Goal: Complete application form: Complete application form

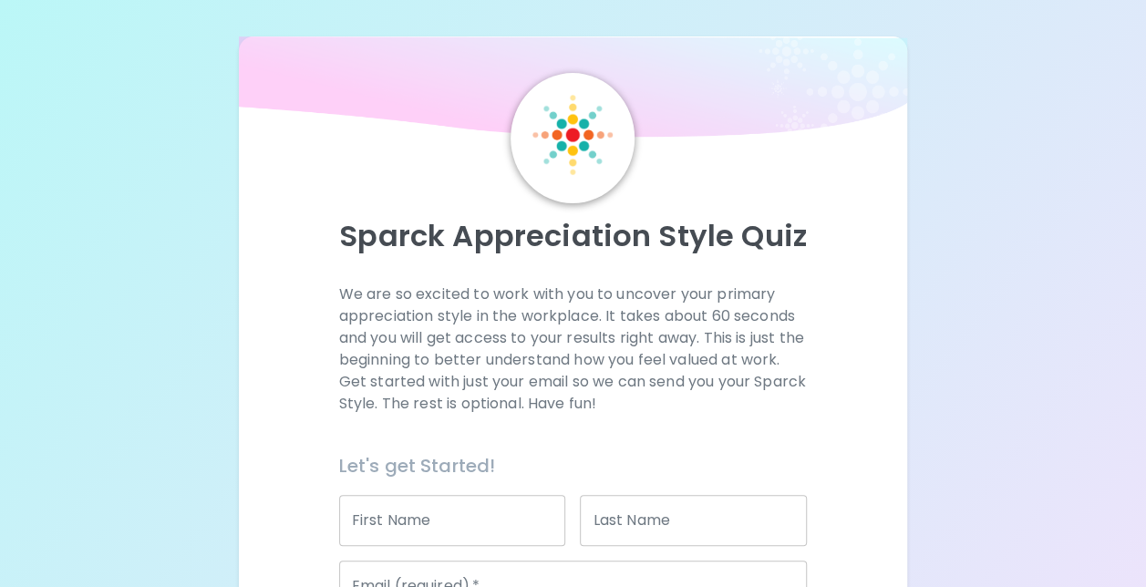
scroll to position [91, 0]
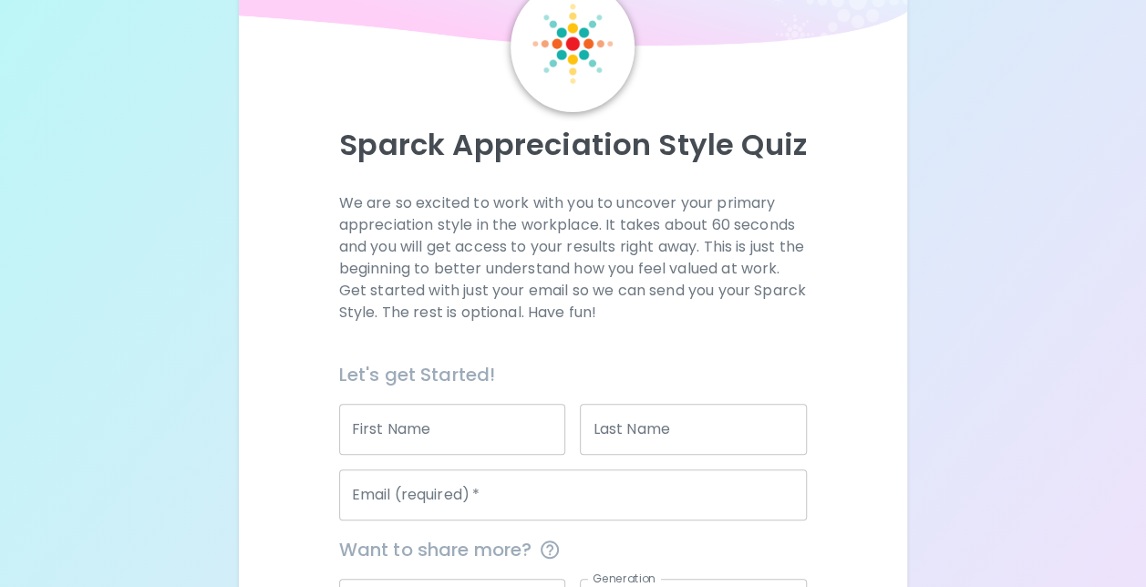
click at [439, 438] on input "First Name" at bounding box center [452, 429] width 227 height 51
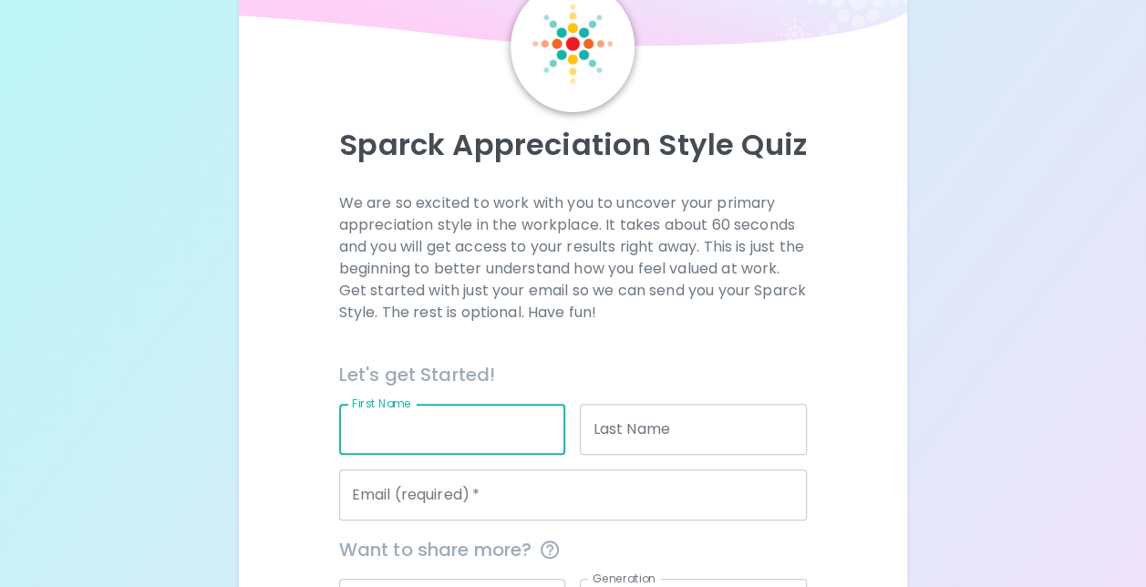
type input "[PERSON_NAME]"
type input "Redondo"
type input "[EMAIL_ADDRESS][DOMAIN_NAME]"
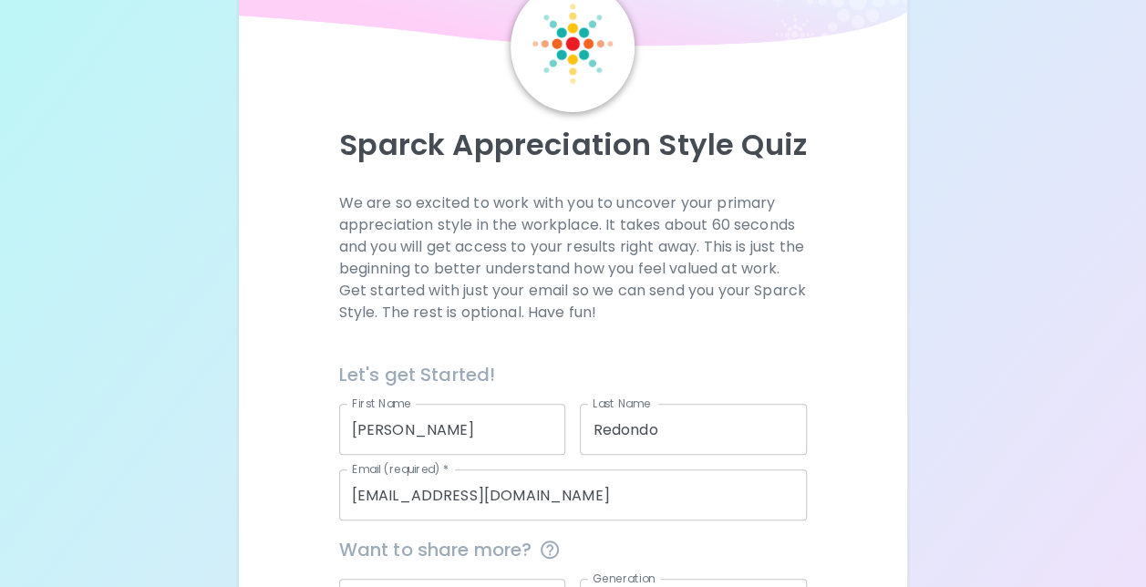
click at [529, 305] on p "We are so excited to work with you to uncover your primary appreciation style i…" at bounding box center [573, 257] width 468 height 131
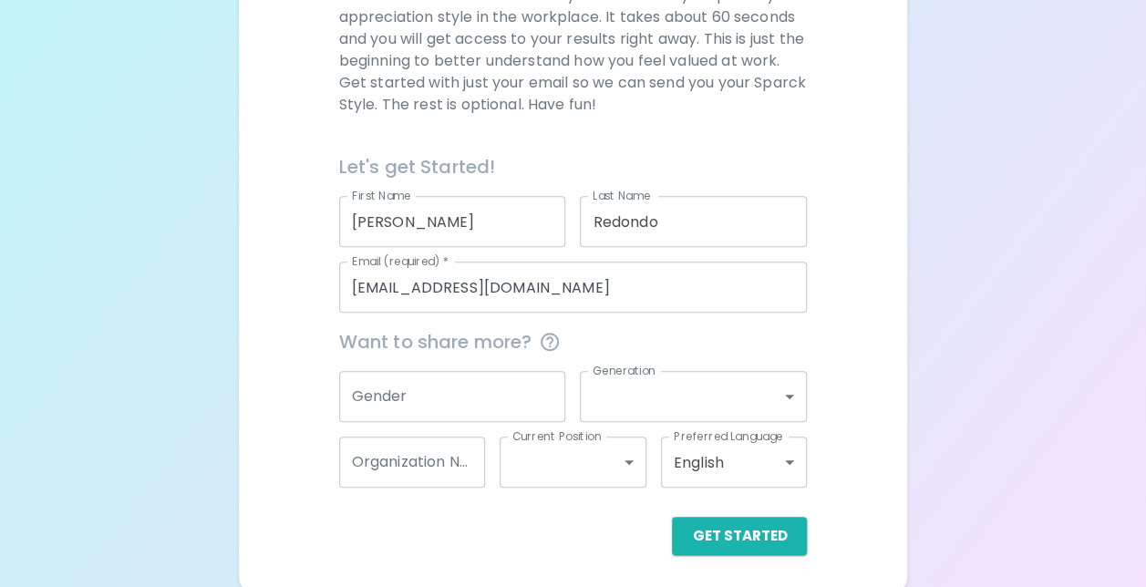
scroll to position [303, 0]
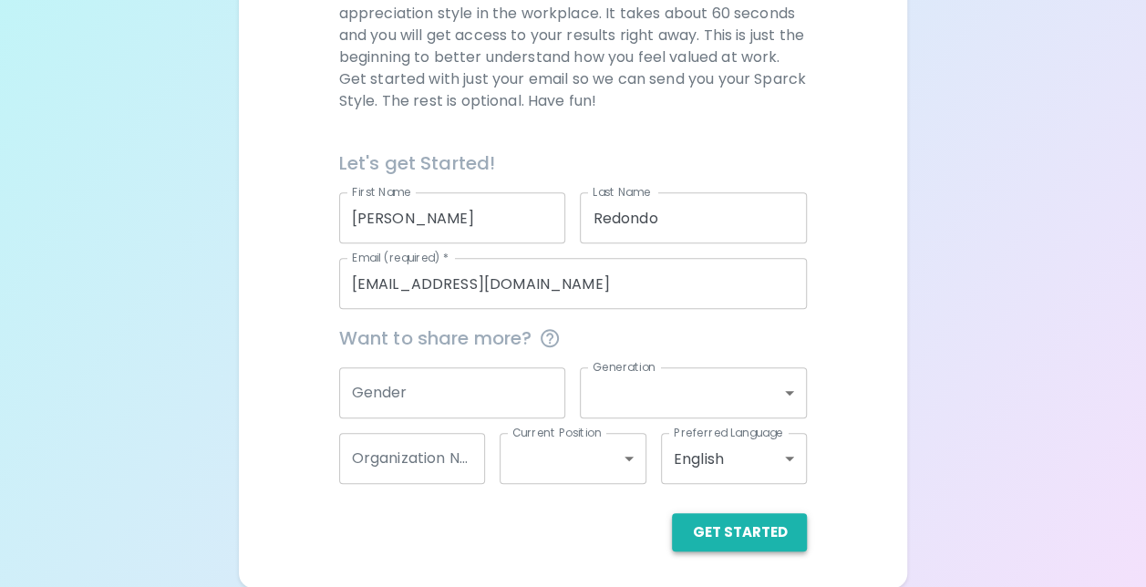
click at [759, 540] on button "Get Started" at bounding box center [739, 532] width 135 height 38
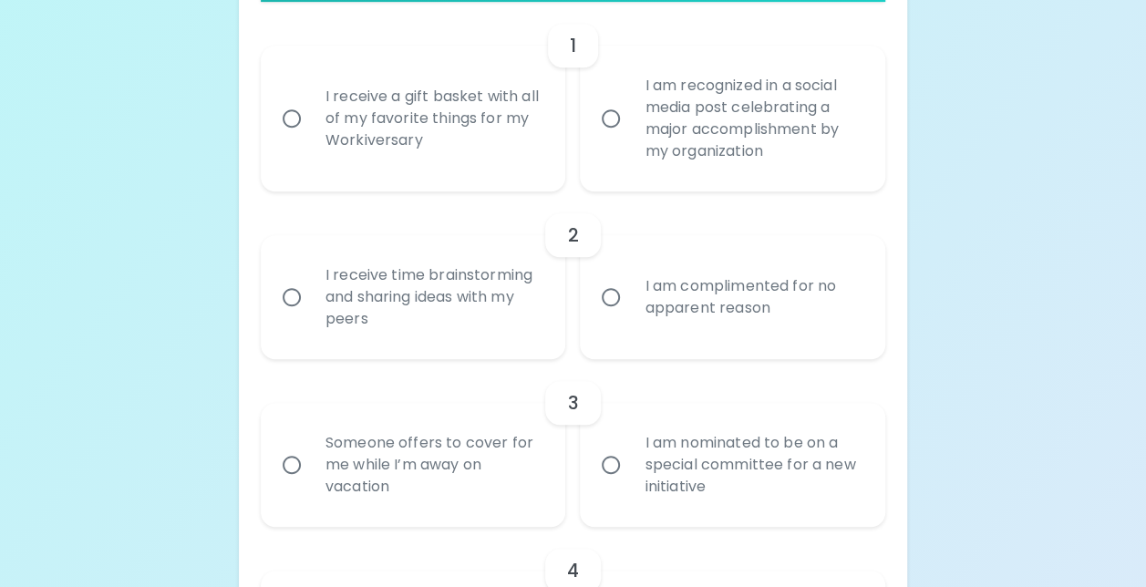
scroll to position [394, 0]
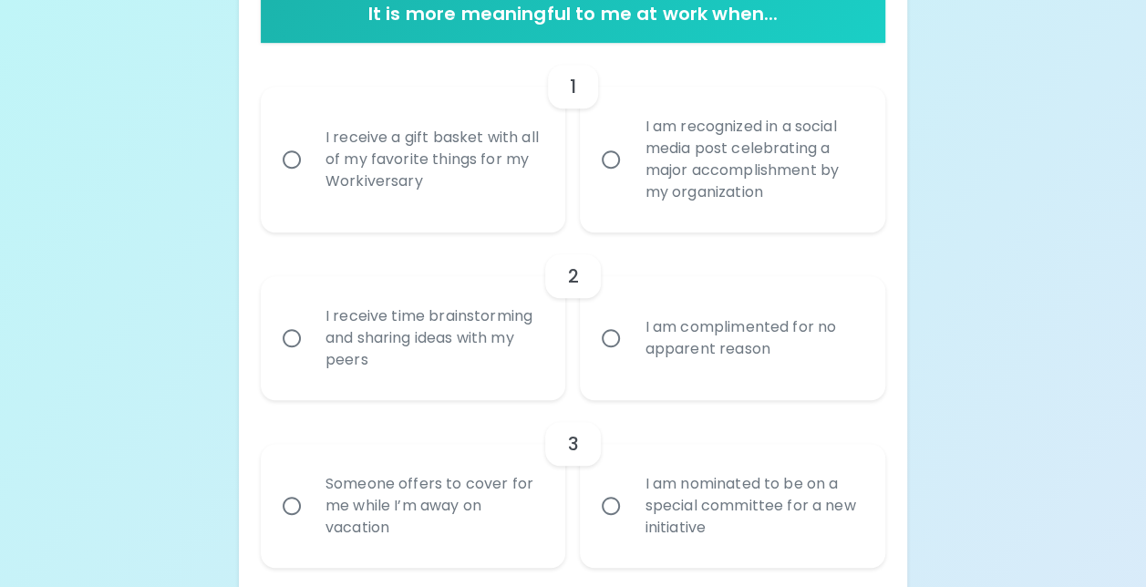
click at [647, 157] on div "I am recognized in a social media post celebrating a major accomplishment by my…" at bounding box center [752, 159] width 245 height 131
click at [630, 157] on input "I am recognized in a social media post celebrating a major accomplishment by my…" at bounding box center [611, 159] width 38 height 38
radio input "true"
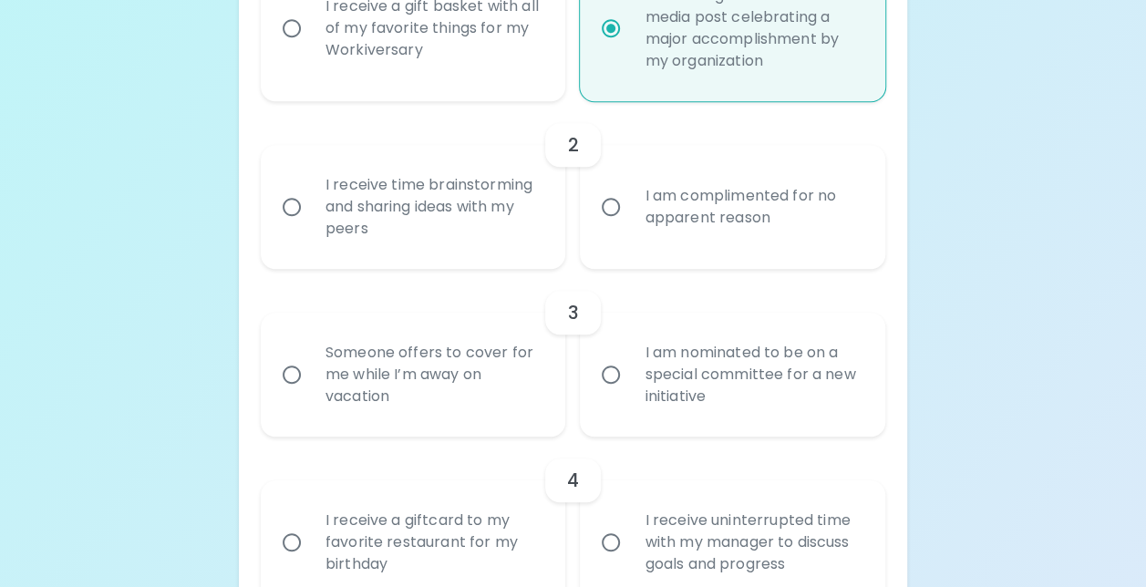
scroll to position [540, 0]
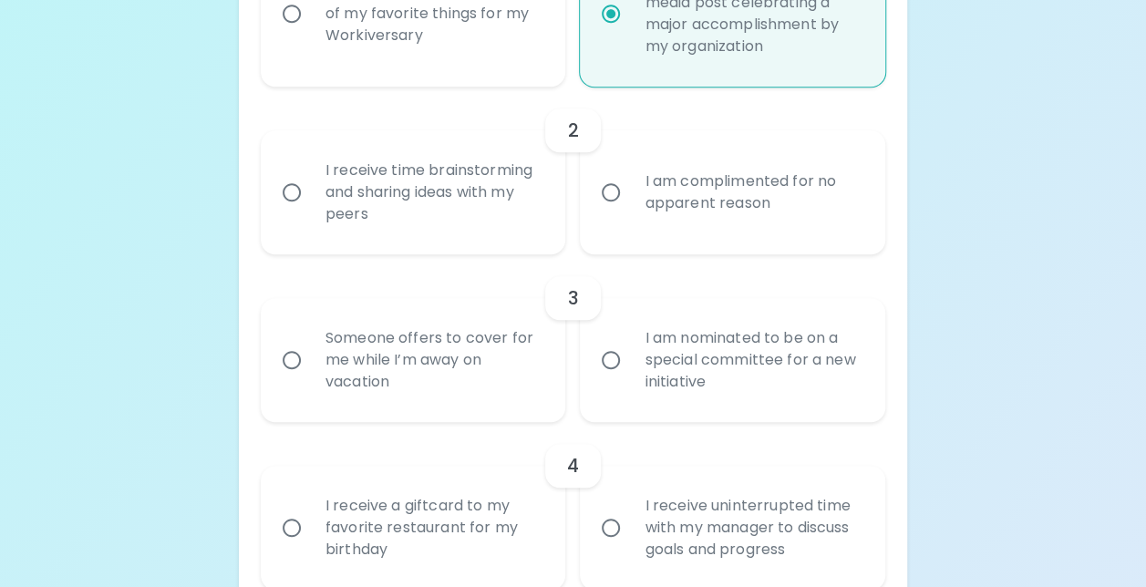
click at [803, 214] on div "I am complimented for no apparent reason" at bounding box center [752, 192] width 245 height 87
click at [630, 211] on input "I am complimented for no apparent reason" at bounding box center [611, 192] width 38 height 38
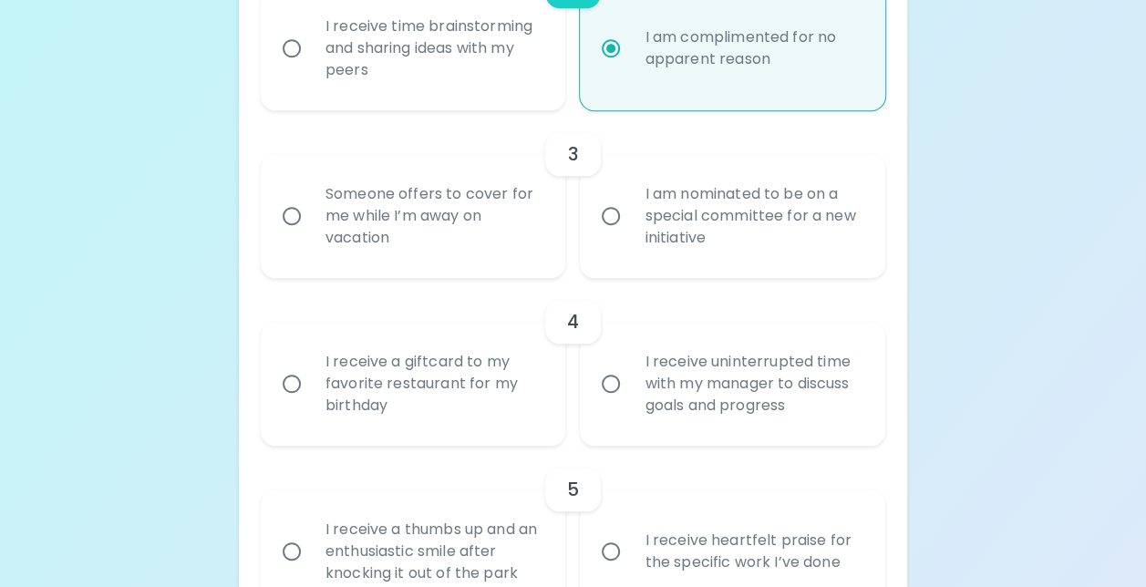
scroll to position [685, 0]
radio input "true"
click at [430, 242] on div "Someone offers to cover for me while I’m away on vacation" at bounding box center [433, 214] width 245 height 109
click at [311, 233] on input "Someone offers to cover for me while I’m away on vacation" at bounding box center [292, 214] width 38 height 38
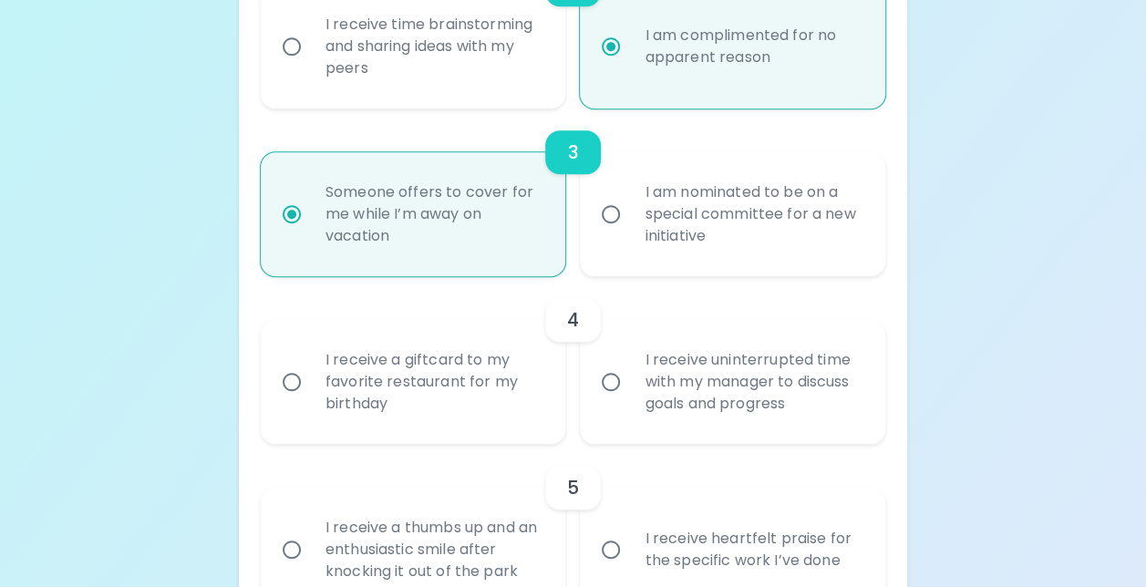
radio input "false"
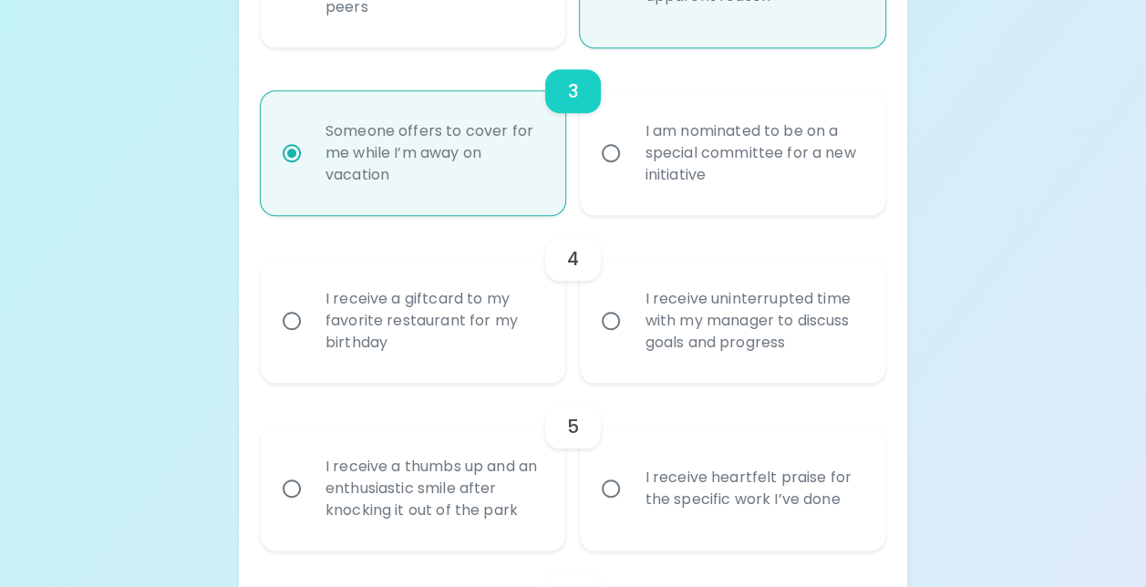
scroll to position [831, 0]
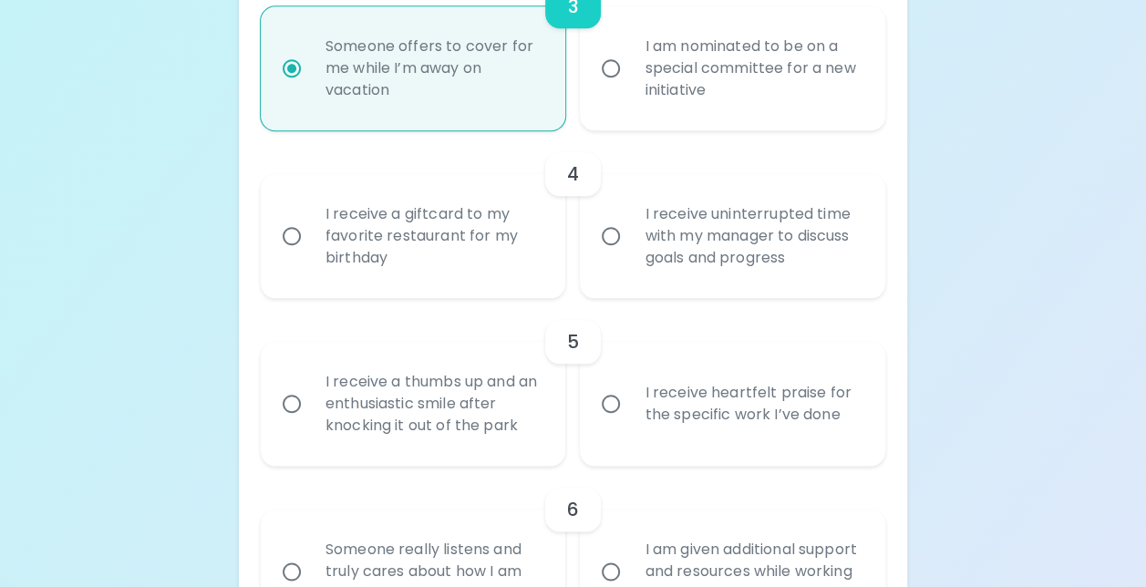
radio input "true"
click at [430, 242] on div "I receive a giftcard to my favorite restaurant for my birthday" at bounding box center [433, 235] width 245 height 109
click at [311, 242] on input "I receive a giftcard to my favorite restaurant for my birthday" at bounding box center [292, 236] width 38 height 38
radio input "false"
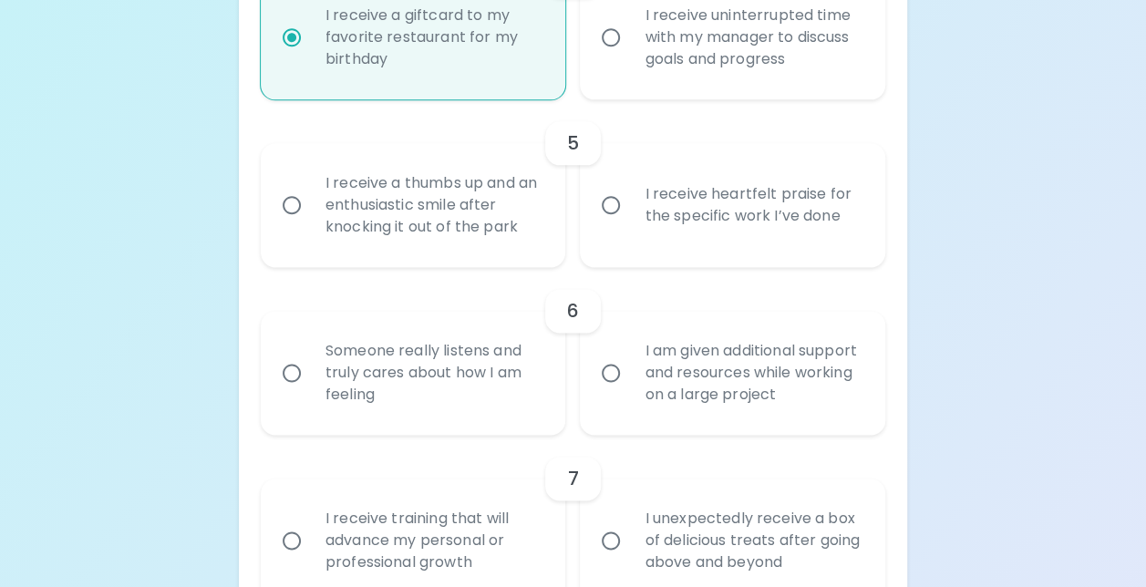
scroll to position [1068, 0]
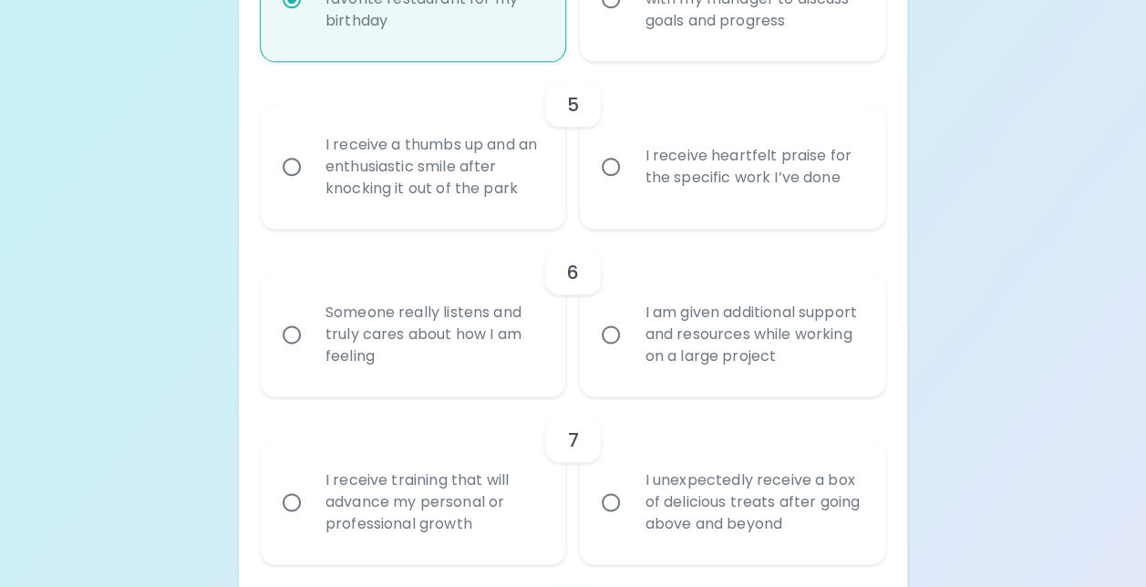
radio input "true"
click at [702, 156] on div "I receive heartfelt praise for the specific work I’ve done" at bounding box center [752, 166] width 245 height 87
click at [630, 156] on input "I receive heartfelt praise for the specific work I’ve done" at bounding box center [611, 167] width 38 height 38
radio input "false"
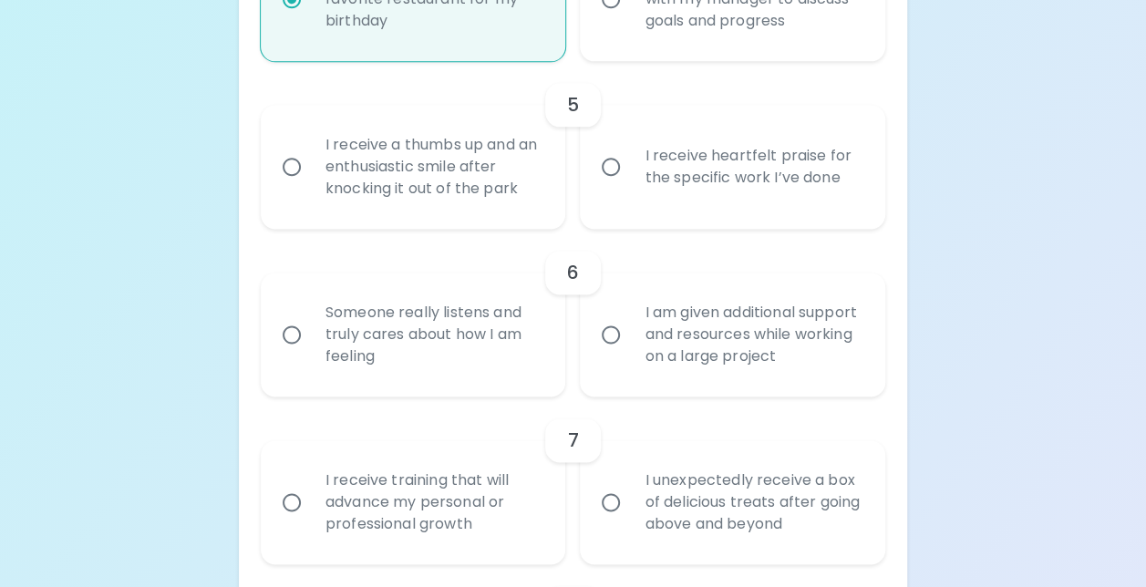
radio input "false"
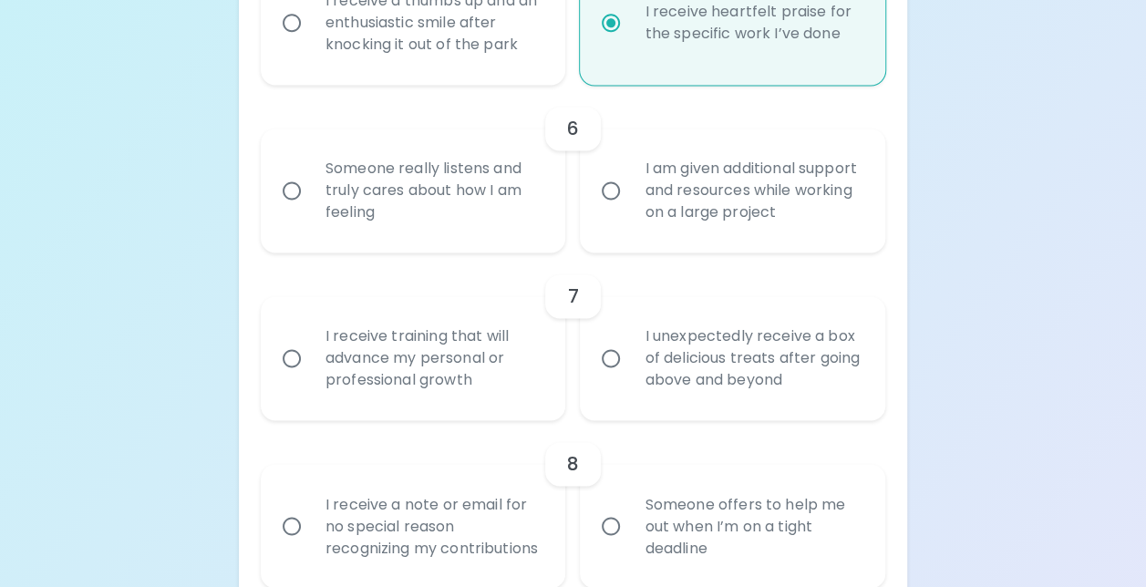
scroll to position [1214, 0]
radio input "true"
click at [788, 195] on div "I am given additional support and resources while working on a large project" at bounding box center [752, 188] width 245 height 109
click at [630, 195] on input "I am given additional support and resources while working on a large project" at bounding box center [611, 189] width 38 height 38
radio input "false"
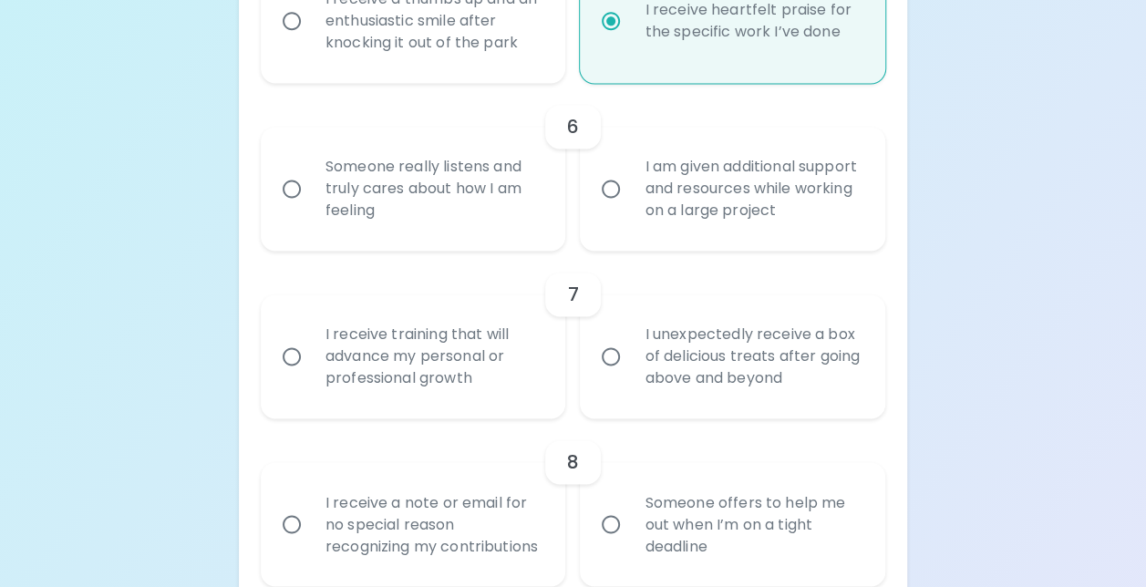
radio input "false"
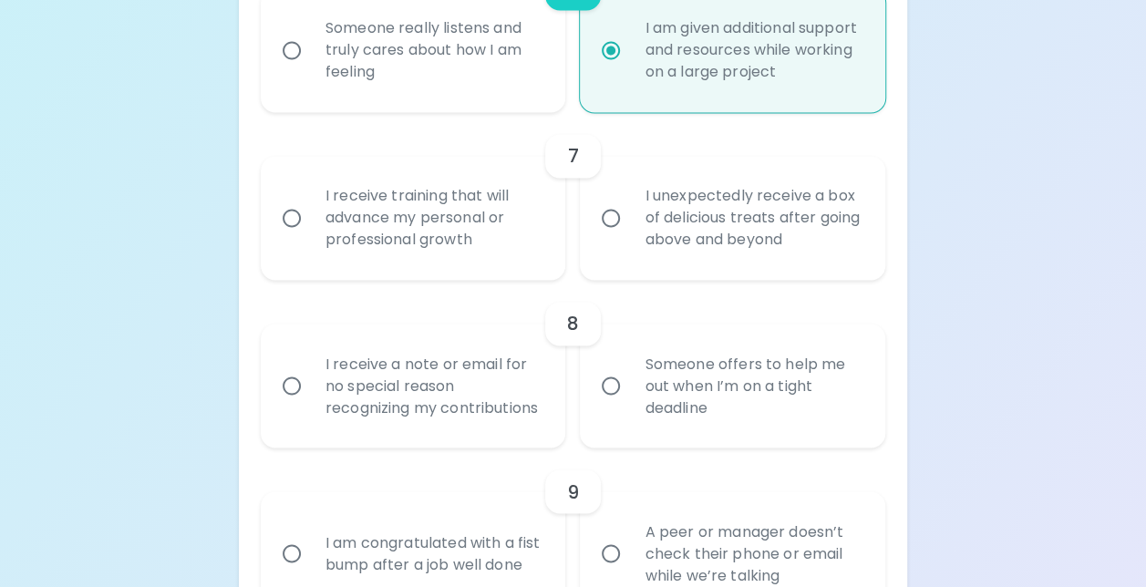
scroll to position [1360, 0]
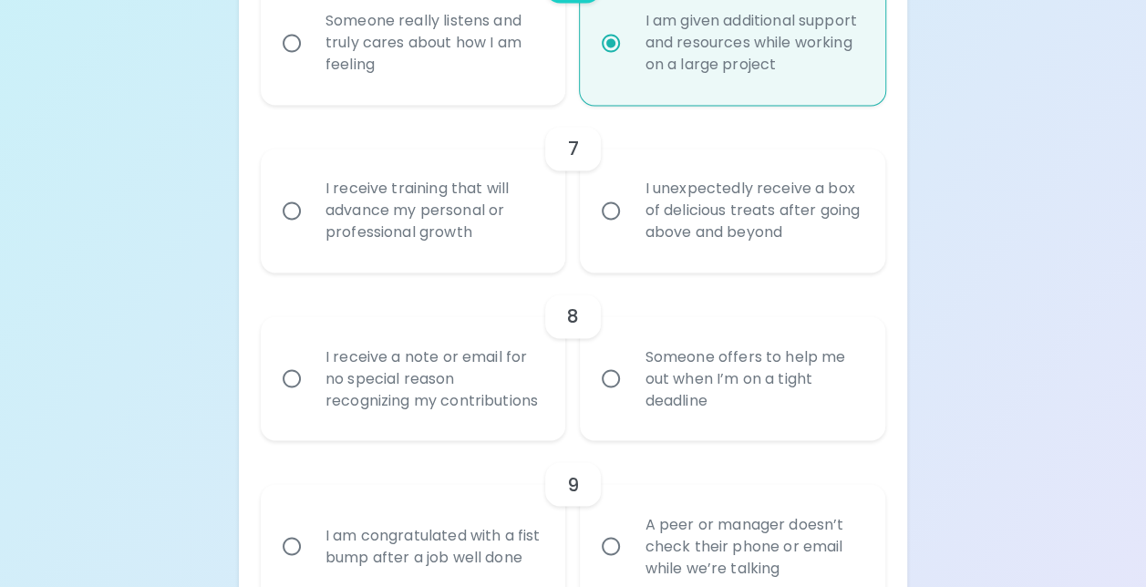
radio input "true"
click at [698, 191] on div "I unexpectedly receive a box of delicious treats after going above and beyond" at bounding box center [752, 210] width 245 height 109
click at [630, 191] on input "I unexpectedly receive a box of delicious treats after going above and beyond" at bounding box center [611, 210] width 38 height 38
radio input "false"
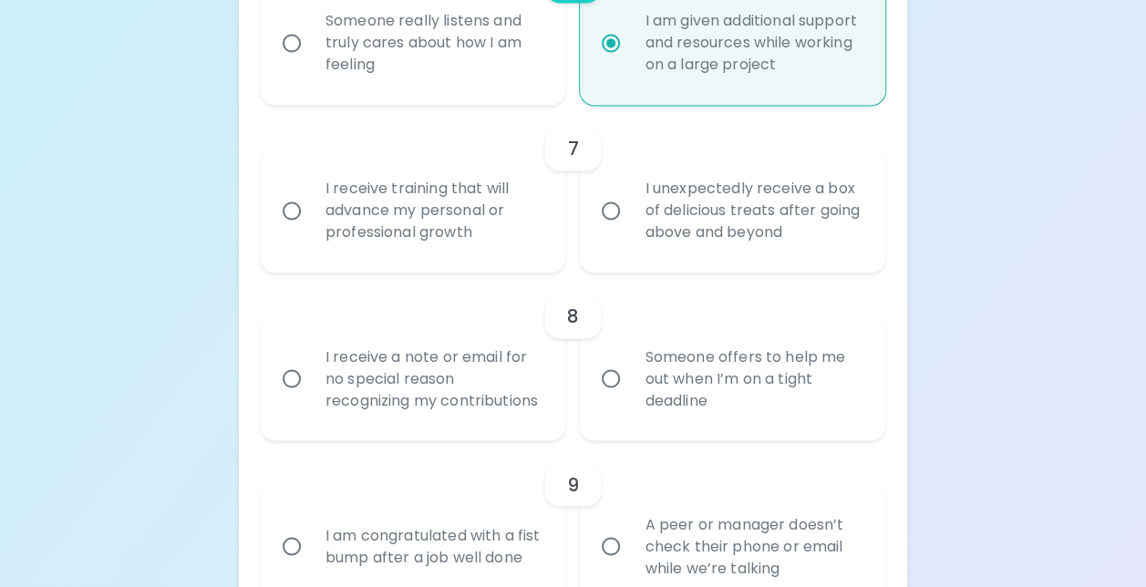
radio input "false"
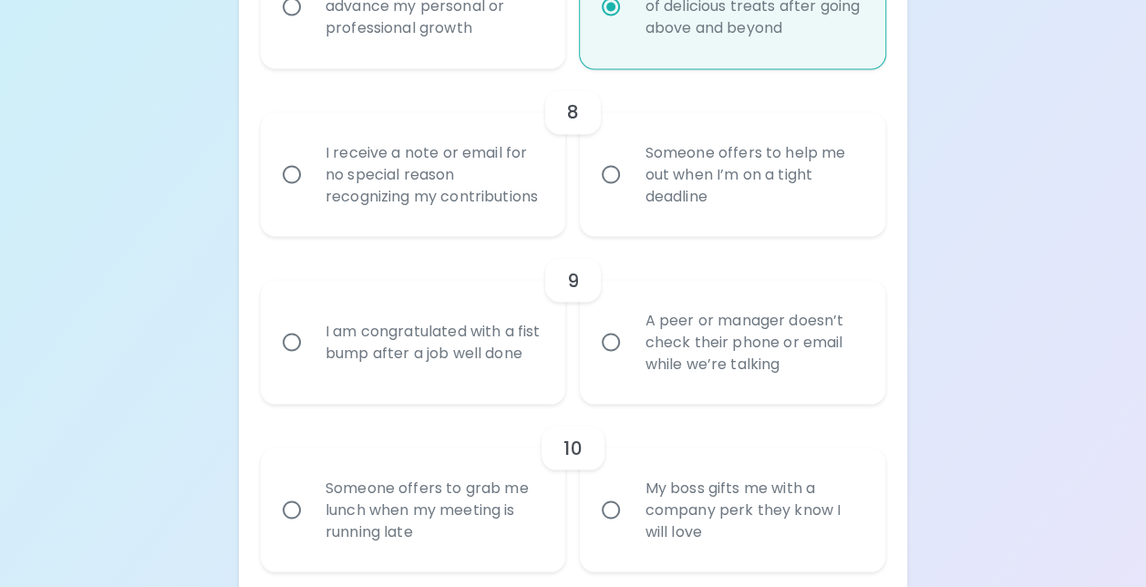
scroll to position [1597, 0]
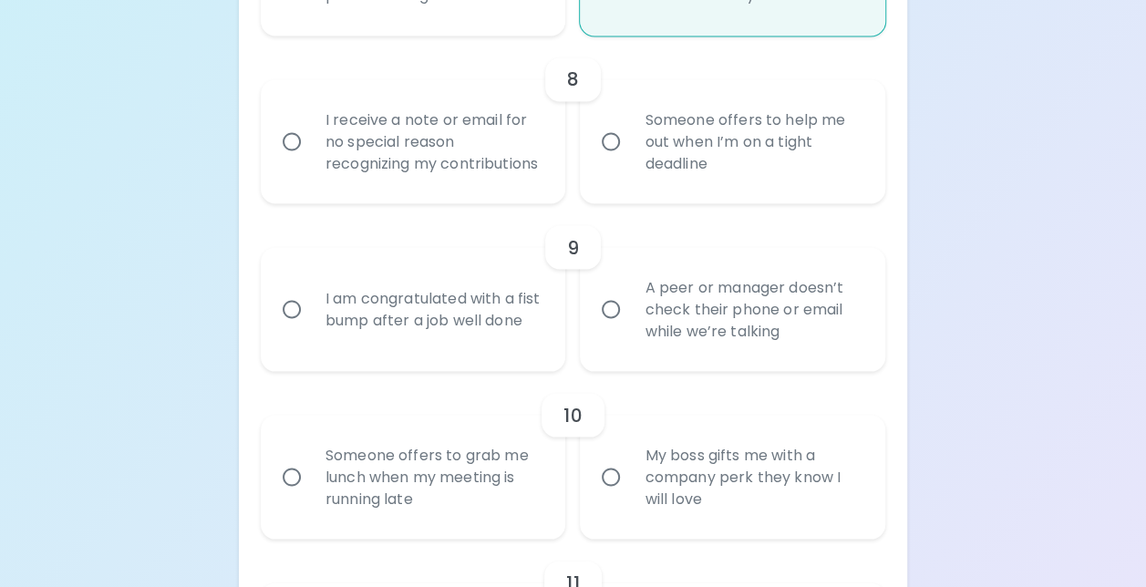
radio input "true"
click at [698, 191] on div "Someone offers to help me out when I’m on a tight deadline" at bounding box center [752, 141] width 245 height 109
click at [630, 160] on input "Someone offers to help me out when I’m on a tight deadline" at bounding box center [611, 141] width 38 height 38
radio input "false"
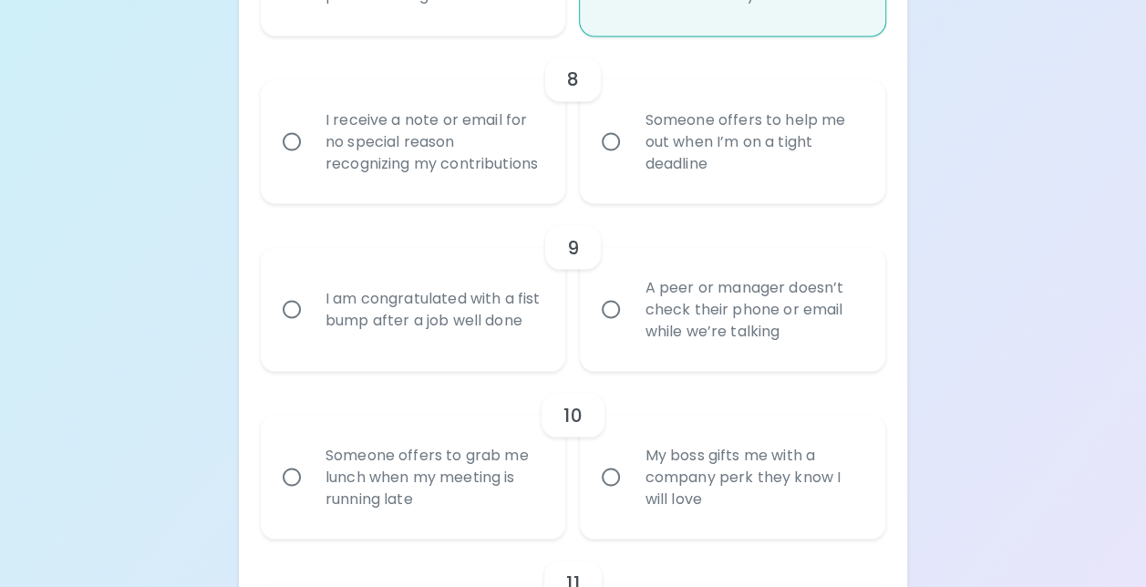
radio input "false"
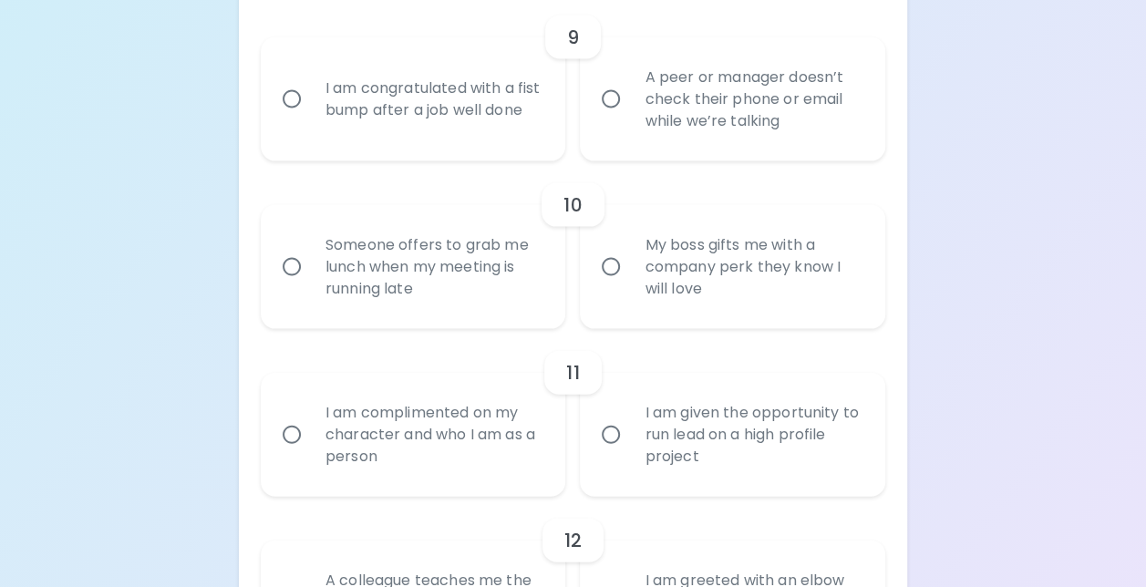
scroll to position [1834, 0]
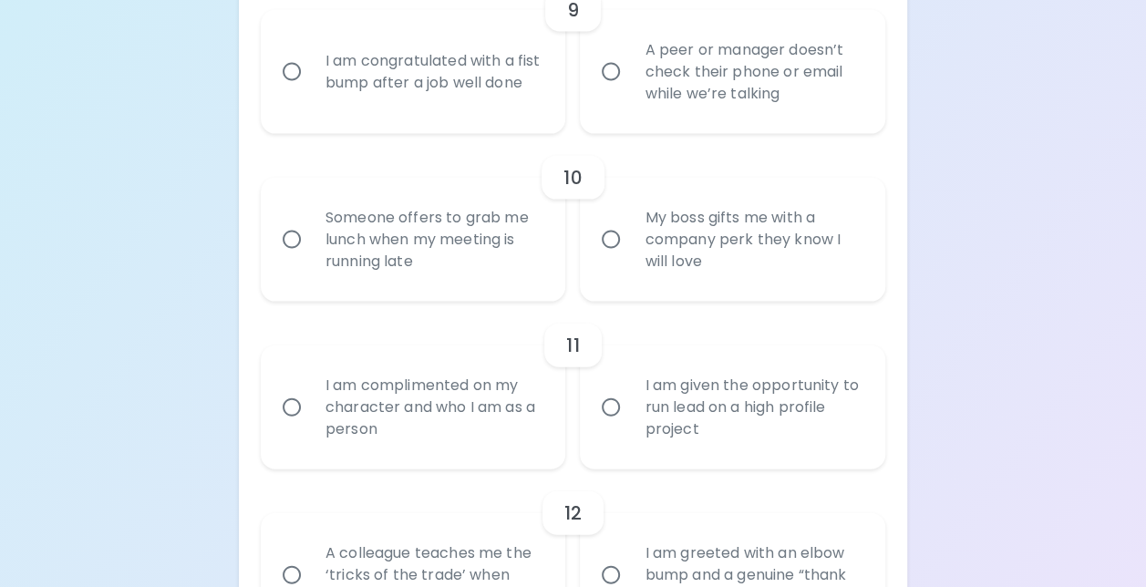
radio input "true"
click at [752, 127] on div "A peer or manager doesn’t check their phone or email while we’re talking" at bounding box center [752, 71] width 245 height 109
click at [630, 91] on input "A peer or manager doesn’t check their phone or email while we’re talking" at bounding box center [611, 72] width 38 height 38
radio input "false"
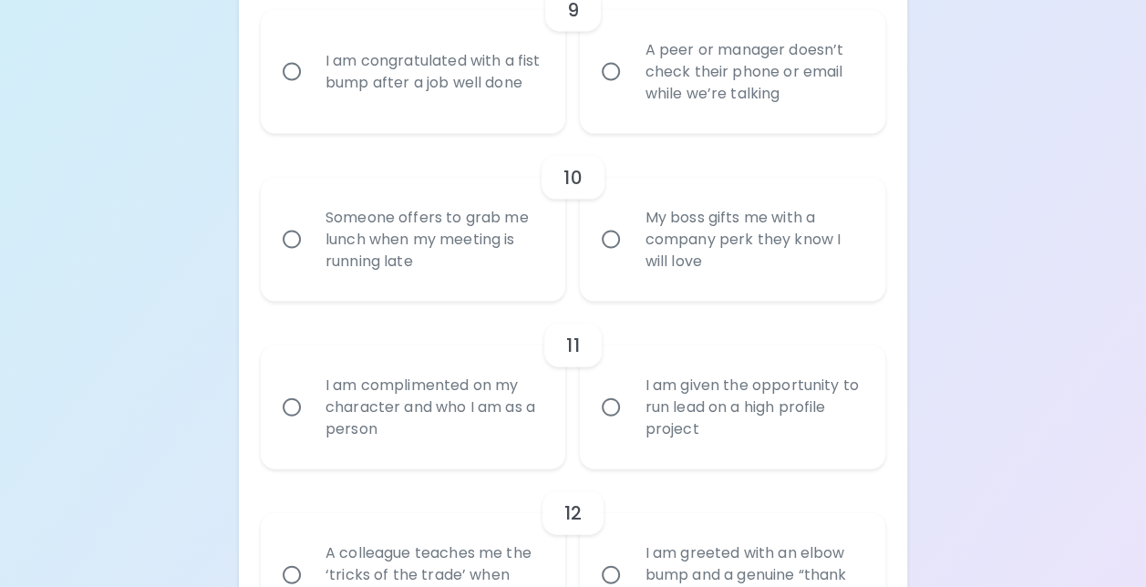
radio input "false"
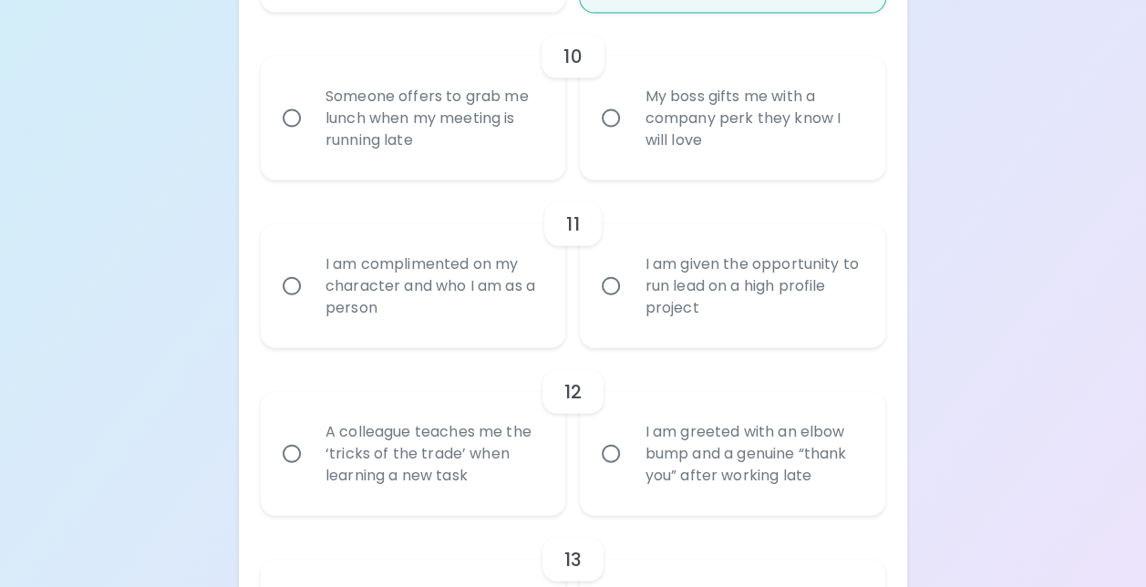
scroll to position [1980, 0]
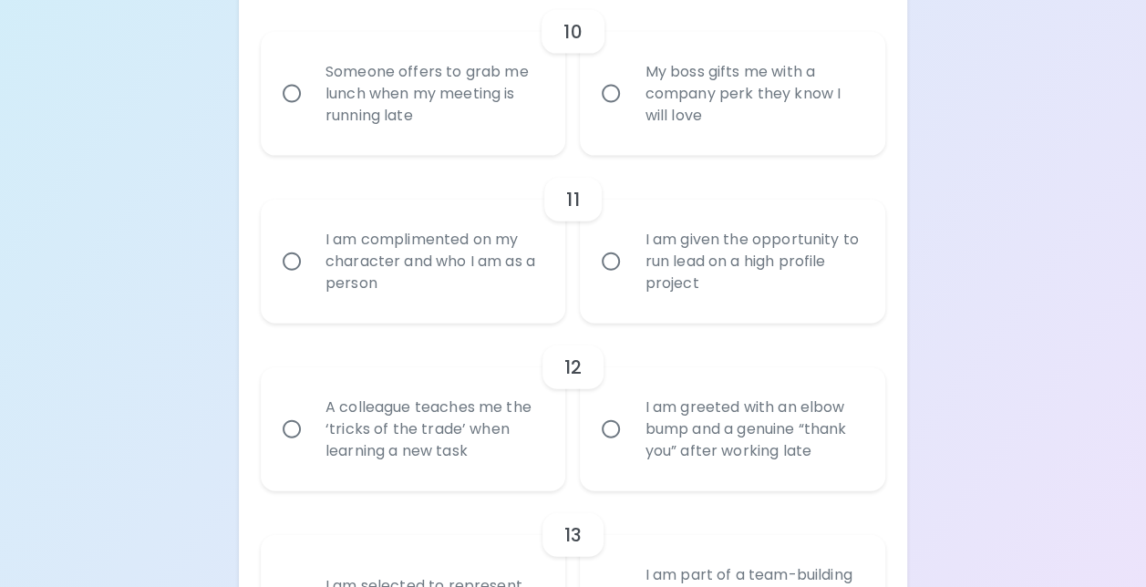
radio input "true"
click at [340, 128] on div "Someone offers to grab me lunch when my meeting is running late" at bounding box center [433, 93] width 245 height 109
click at [311, 113] on input "Someone offers to grab me lunch when my meeting is running late" at bounding box center [292, 94] width 38 height 38
radio input "false"
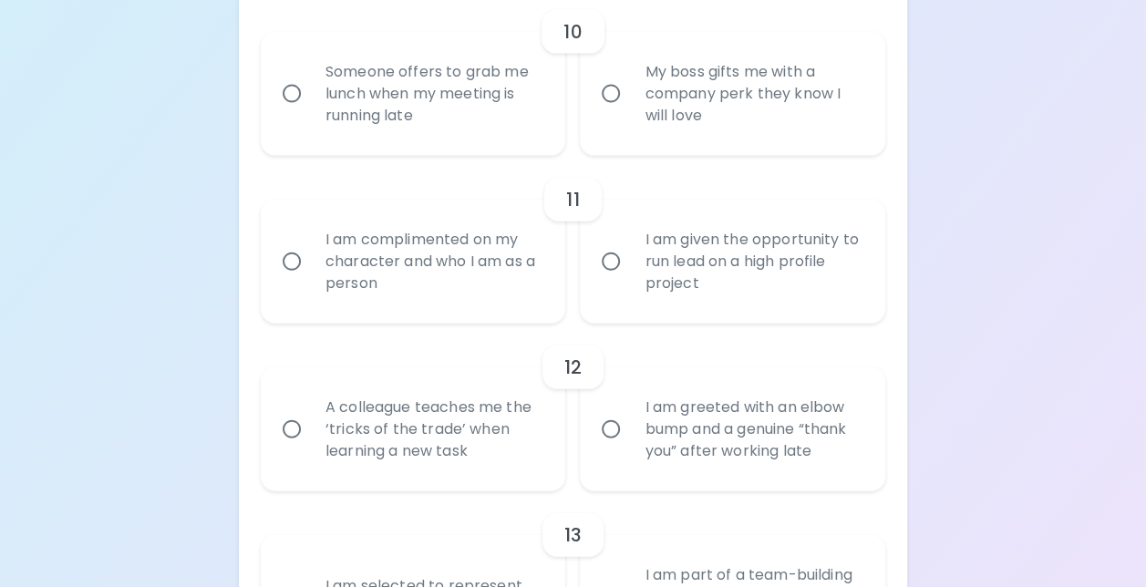
radio input "false"
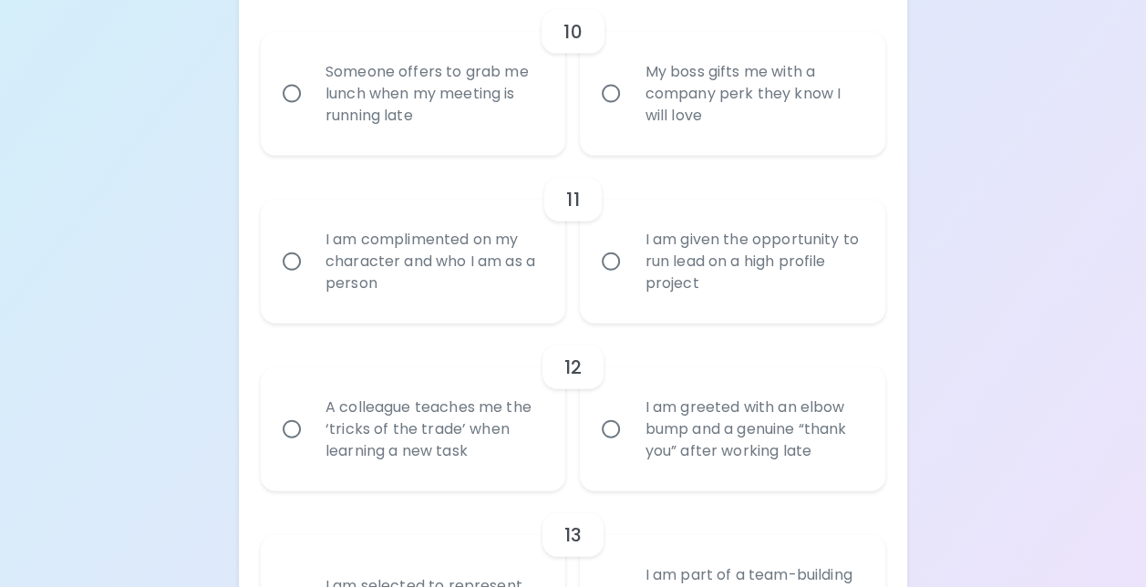
radio input "false"
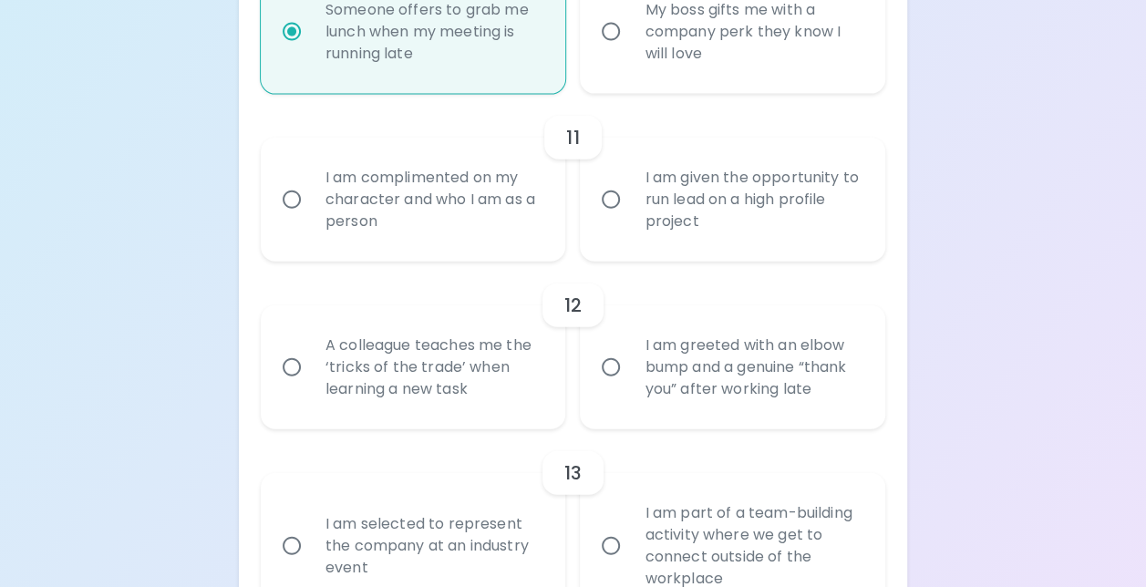
scroll to position [2125, 0]
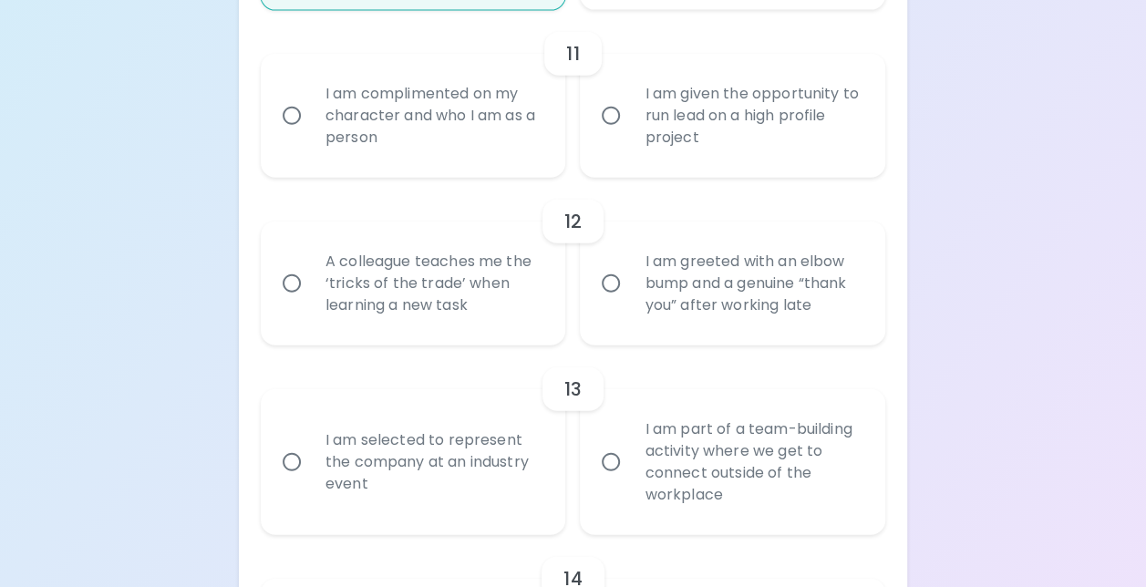
radio input "true"
click at [485, 144] on div "I am complimented on my character and who I am as a person" at bounding box center [433, 115] width 245 height 109
click at [311, 135] on input "I am complimented on my character and who I am as a person" at bounding box center [292, 116] width 38 height 38
radio input "false"
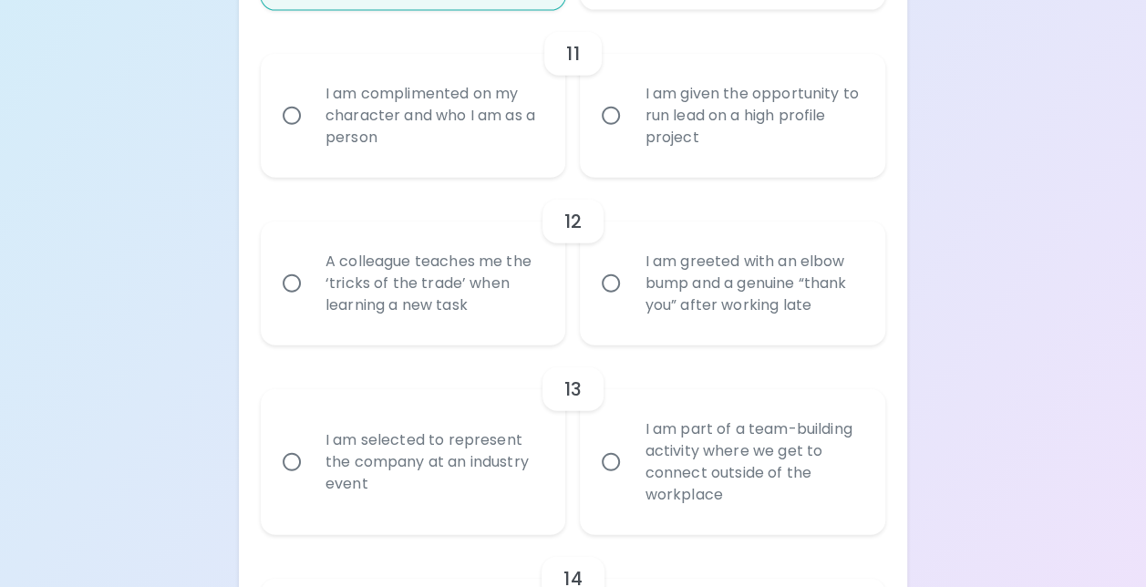
radio input "false"
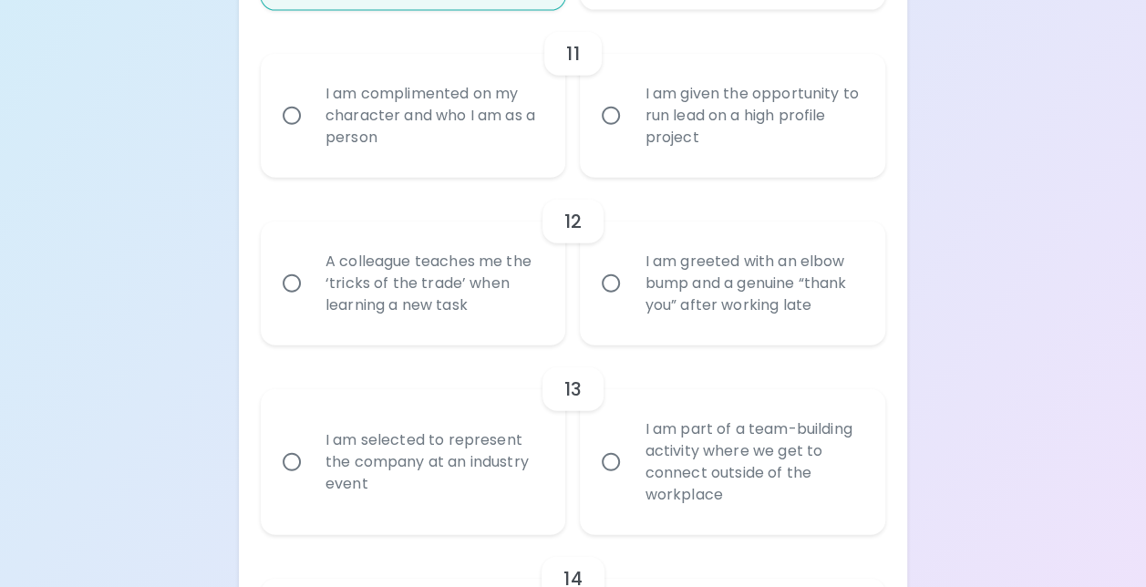
radio input "false"
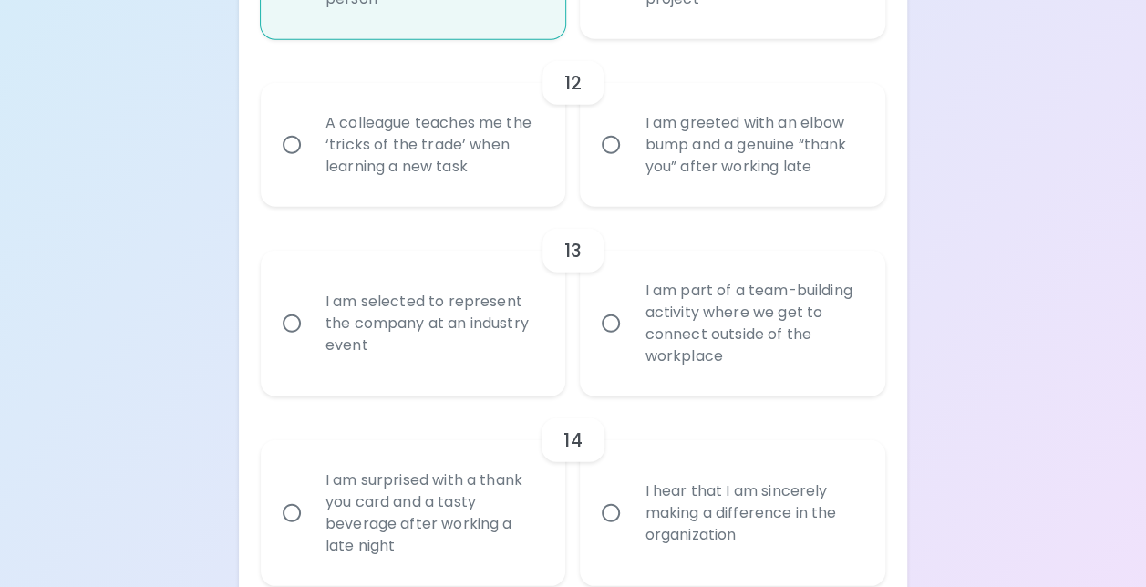
scroll to position [2271, 0]
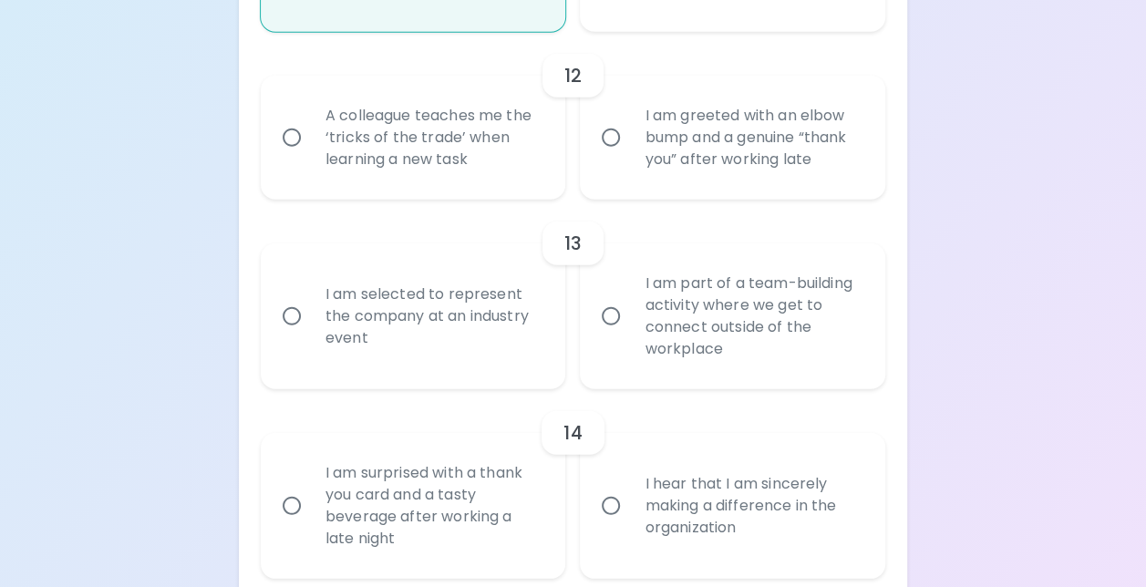
radio input "true"
click at [479, 162] on div "A colleague teaches me the ‘tricks of the trade’ when learning a new task" at bounding box center [433, 137] width 245 height 109
click at [311, 157] on input "A colleague teaches me the ‘tricks of the trade’ when learning a new task" at bounding box center [292, 137] width 38 height 38
radio input "false"
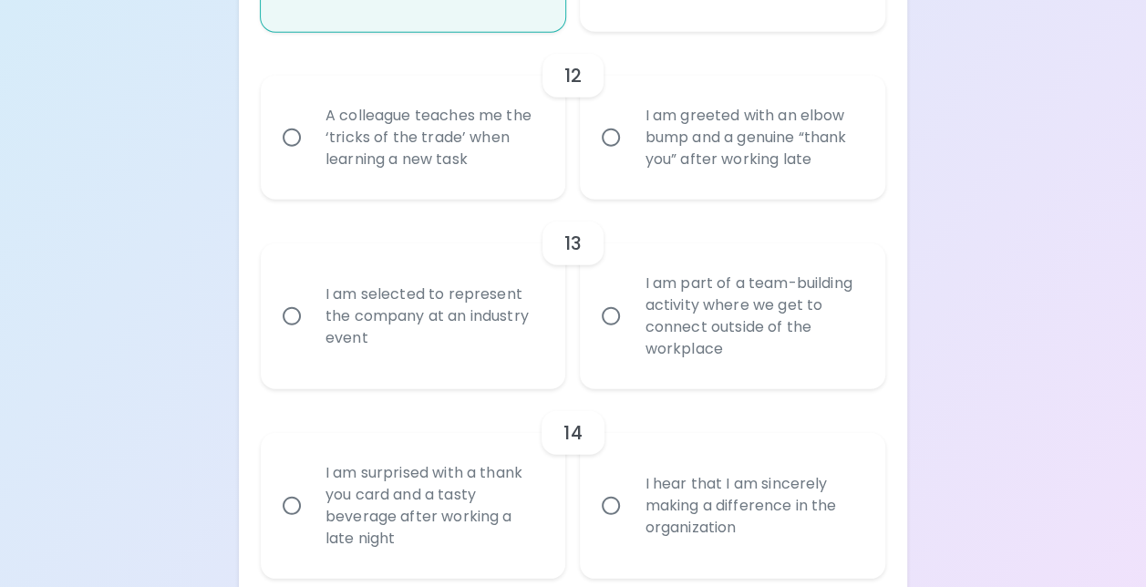
radio input "false"
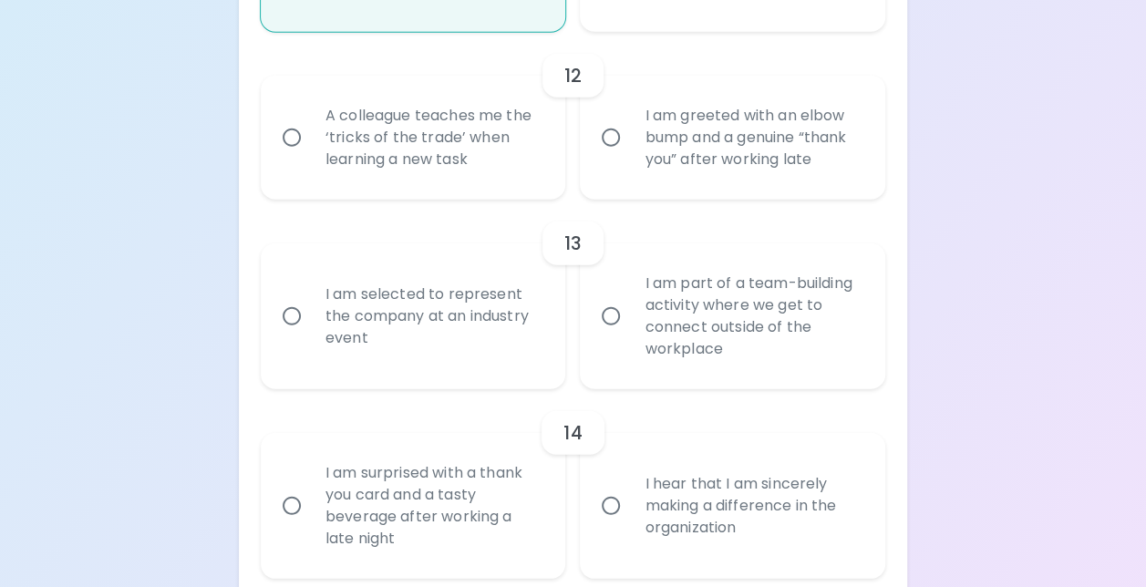
radio input "false"
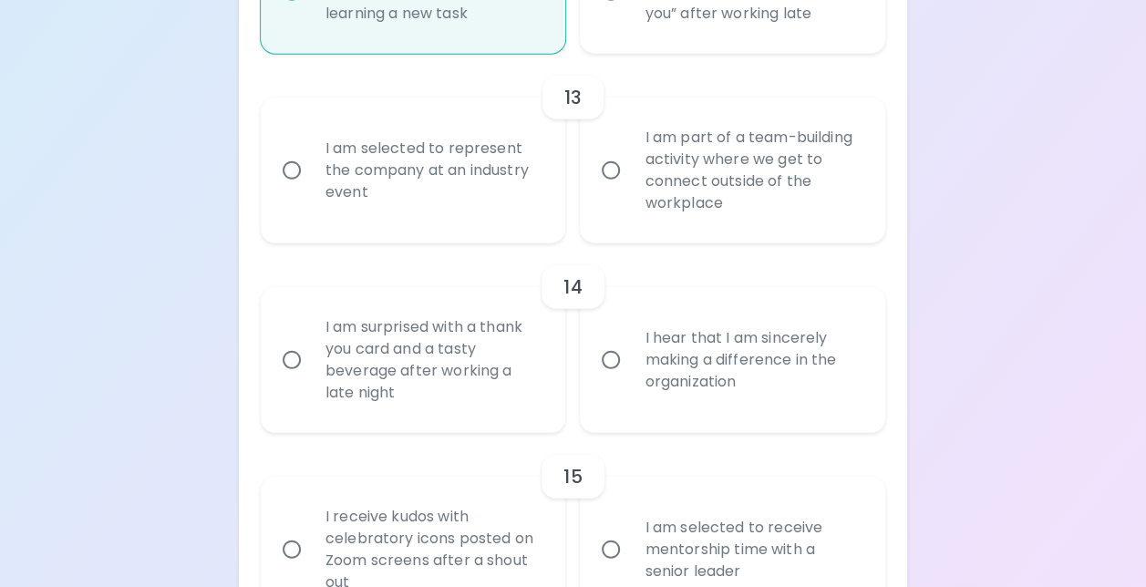
scroll to position [2508, 0]
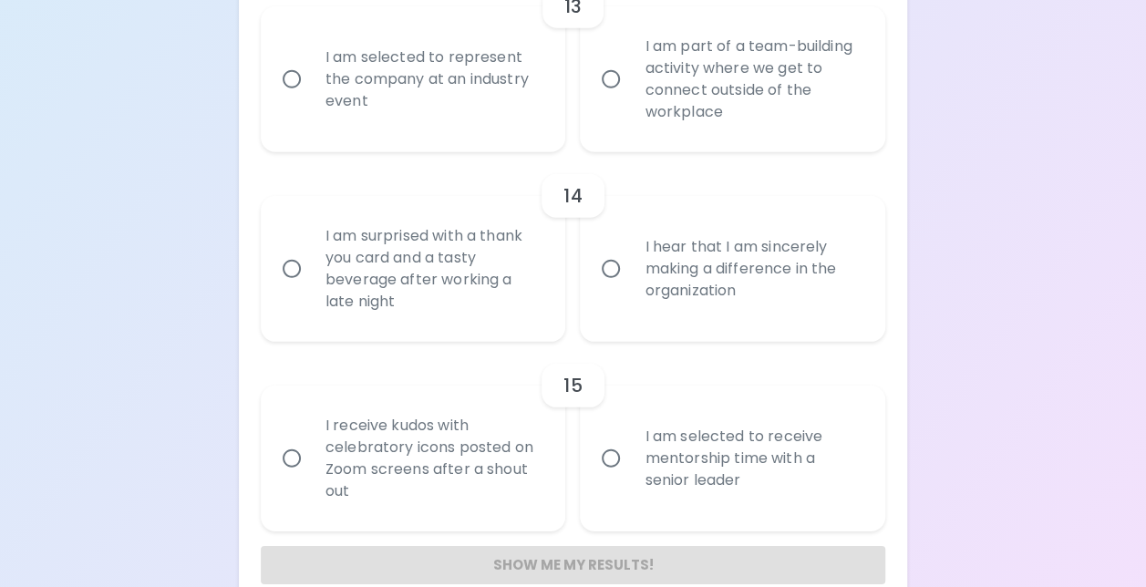
radio input "true"
click at [479, 152] on label "I am selected to represent the company at an industry event" at bounding box center [403, 79] width 305 height 146
click at [311, 98] on input "I am selected to represent the company at an industry event" at bounding box center [292, 79] width 38 height 38
radio input "false"
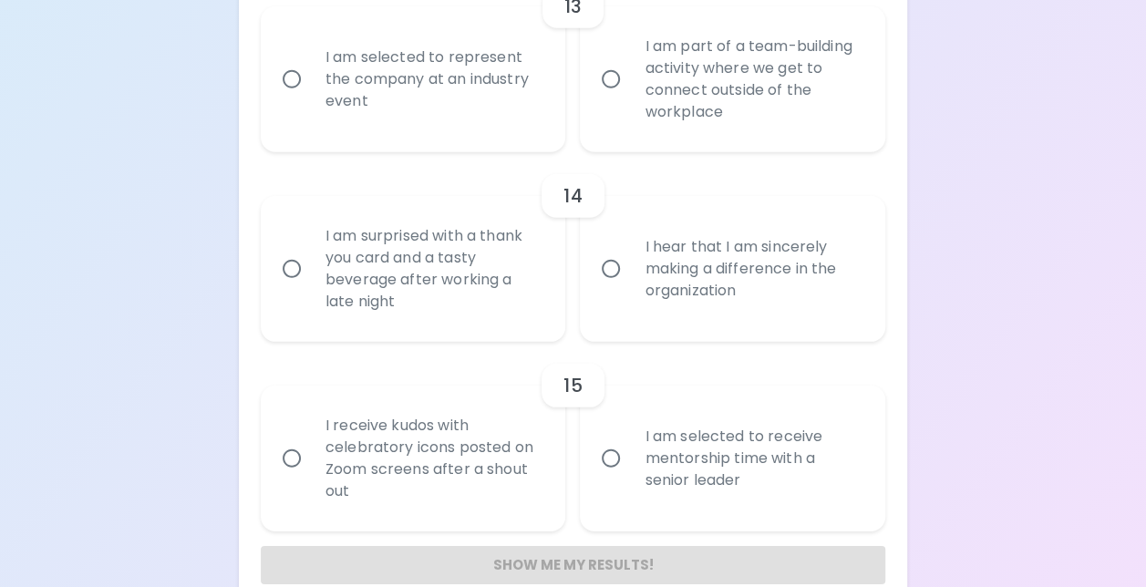
radio input "false"
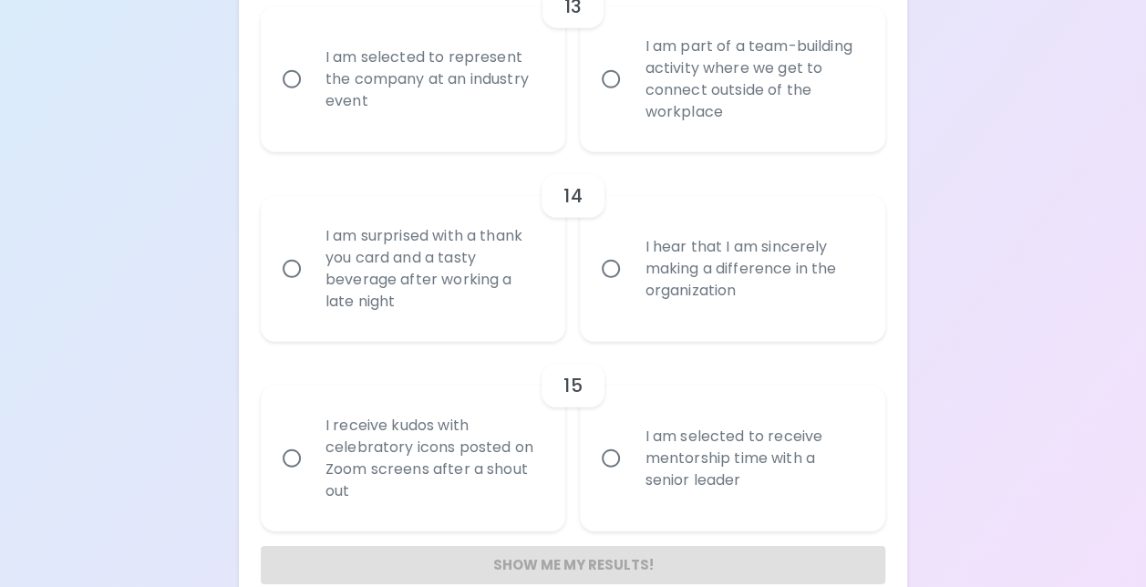
radio input "false"
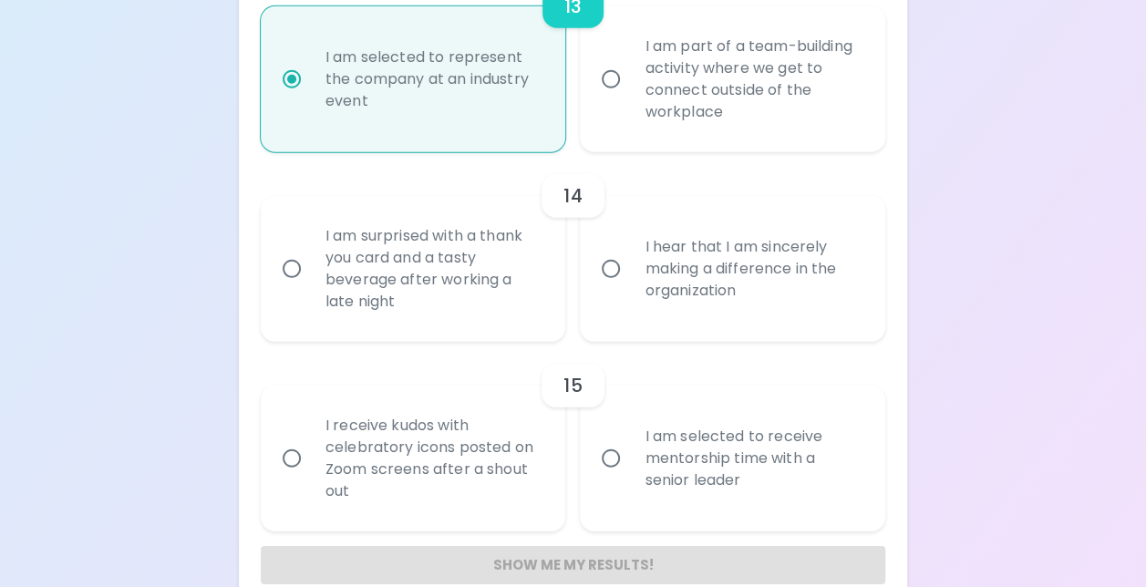
scroll to position [2563, 0]
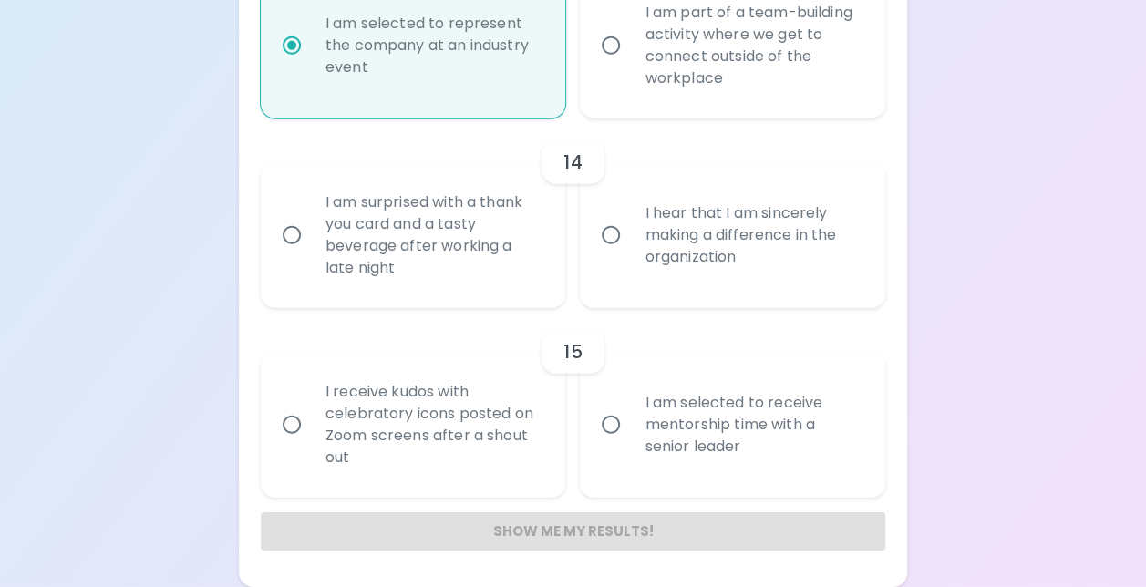
radio input "true"
click at [474, 211] on div "I am surprised with a thank you card and a tasty beverage after working a late …" at bounding box center [433, 235] width 245 height 131
click at [311, 216] on input "I am surprised with a thank you card and a tasty beverage after working a late …" at bounding box center [292, 235] width 38 height 38
radio input "false"
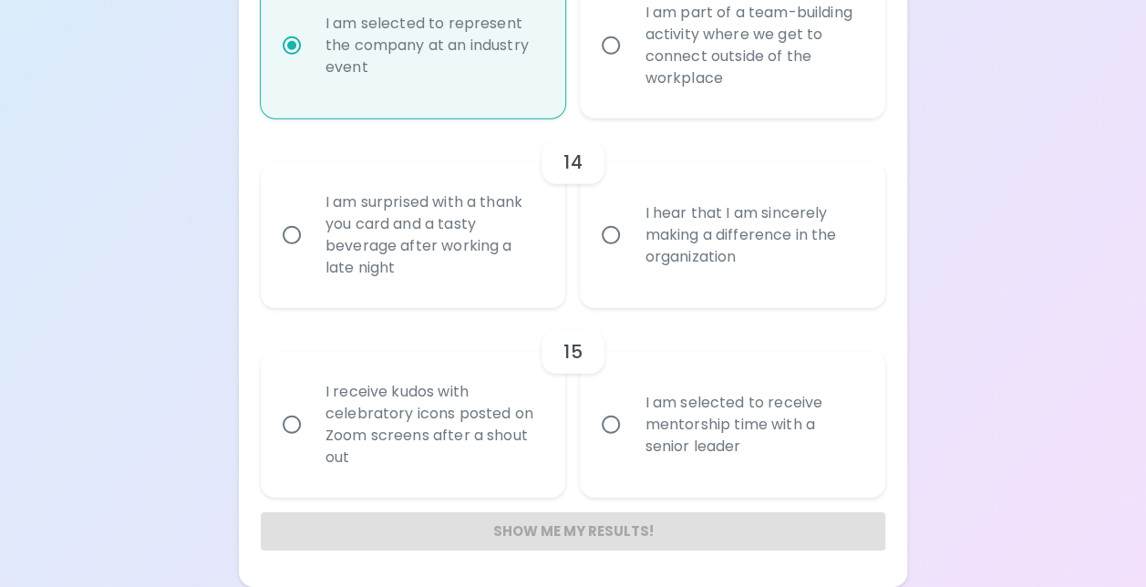
radio input "false"
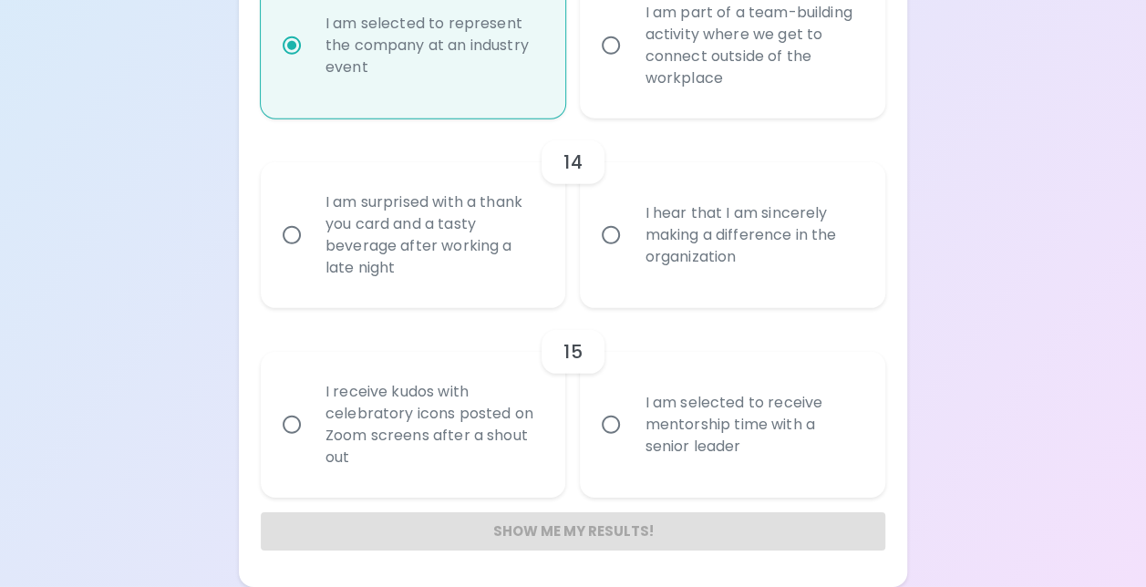
radio input "false"
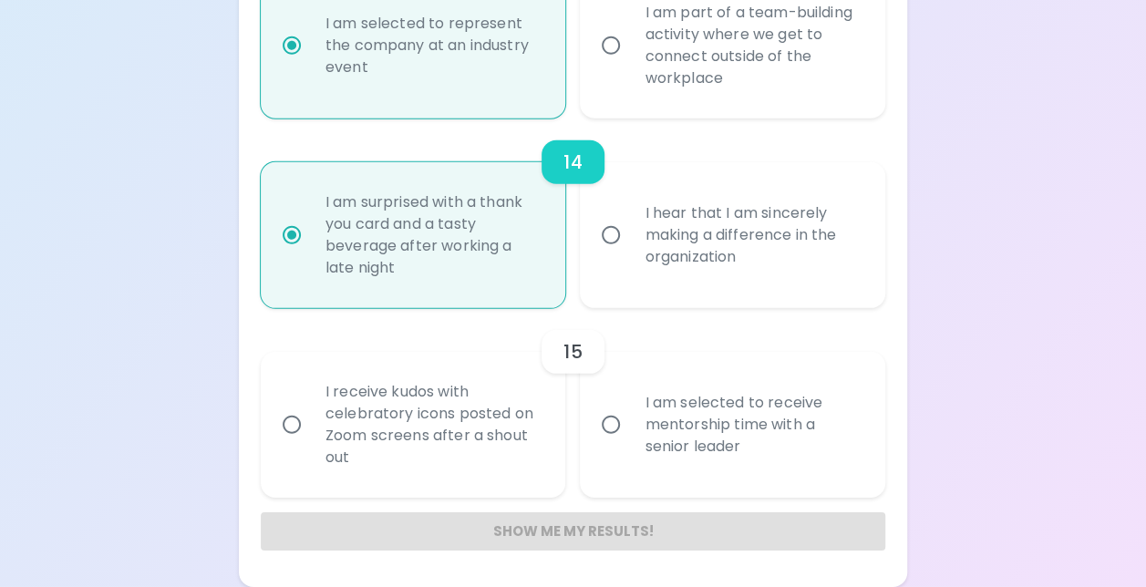
radio input "true"
click at [862, 403] on div "I am selected to receive mentorship time with a senior leader" at bounding box center [752, 424] width 245 height 109
click at [630, 406] on input "I am selected to receive mentorship time with a senior leader" at bounding box center [611, 425] width 38 height 38
radio input "false"
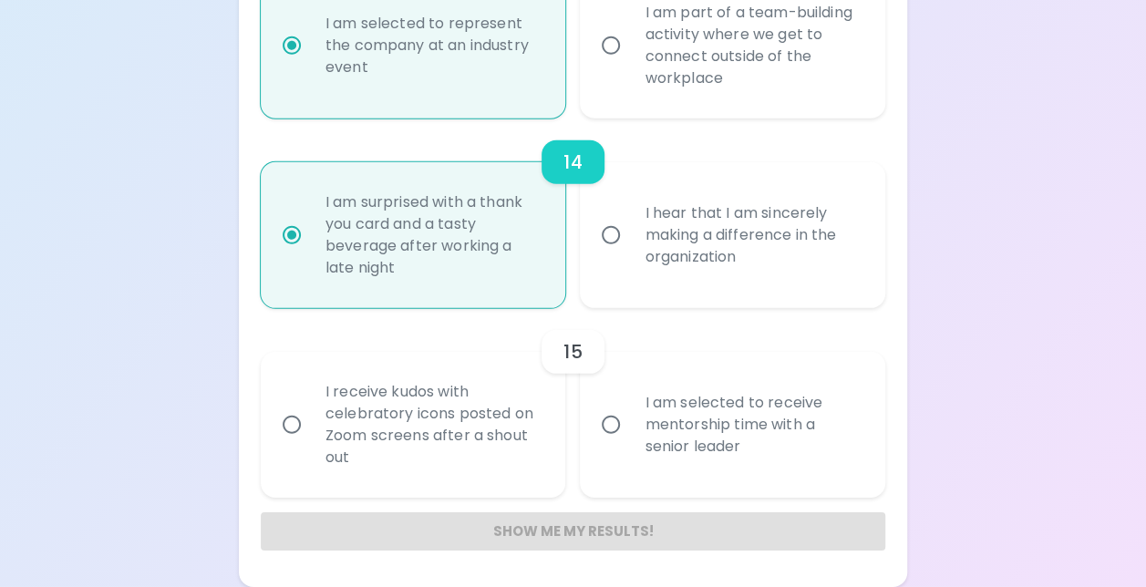
radio input "false"
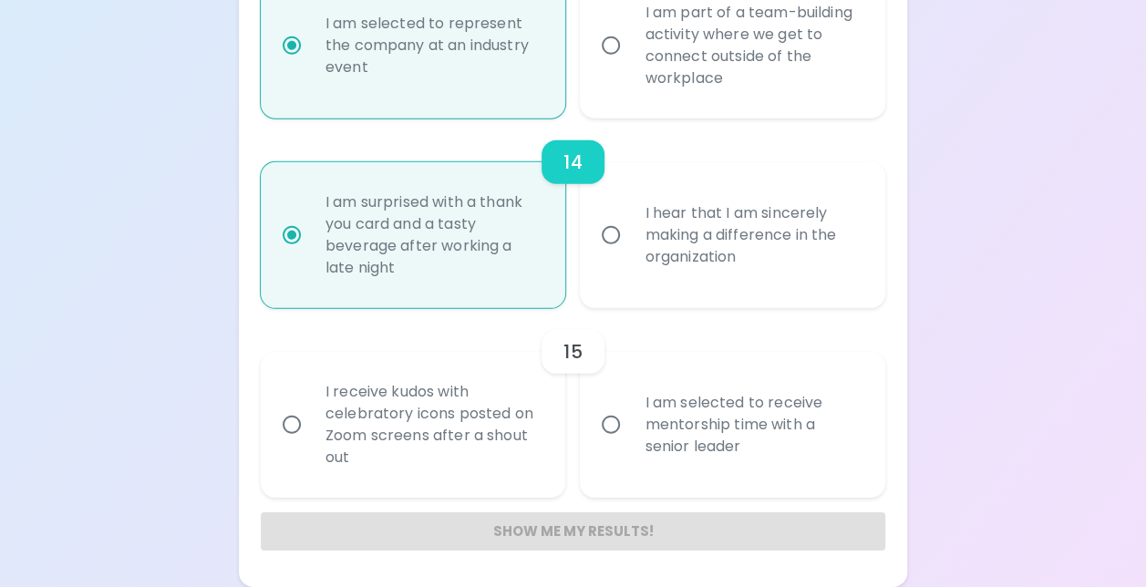
radio input "false"
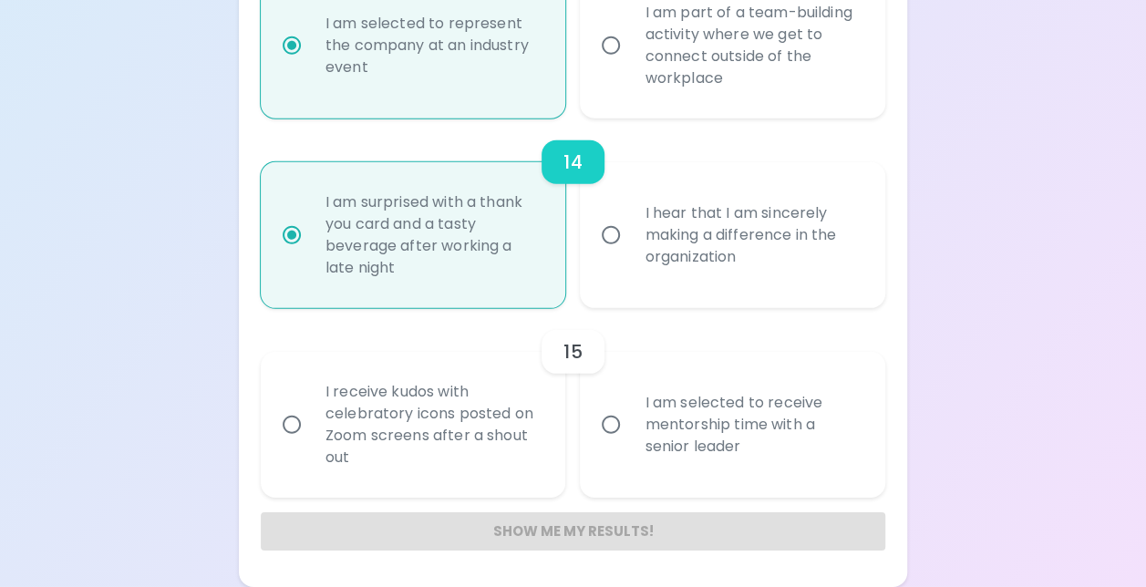
radio input "false"
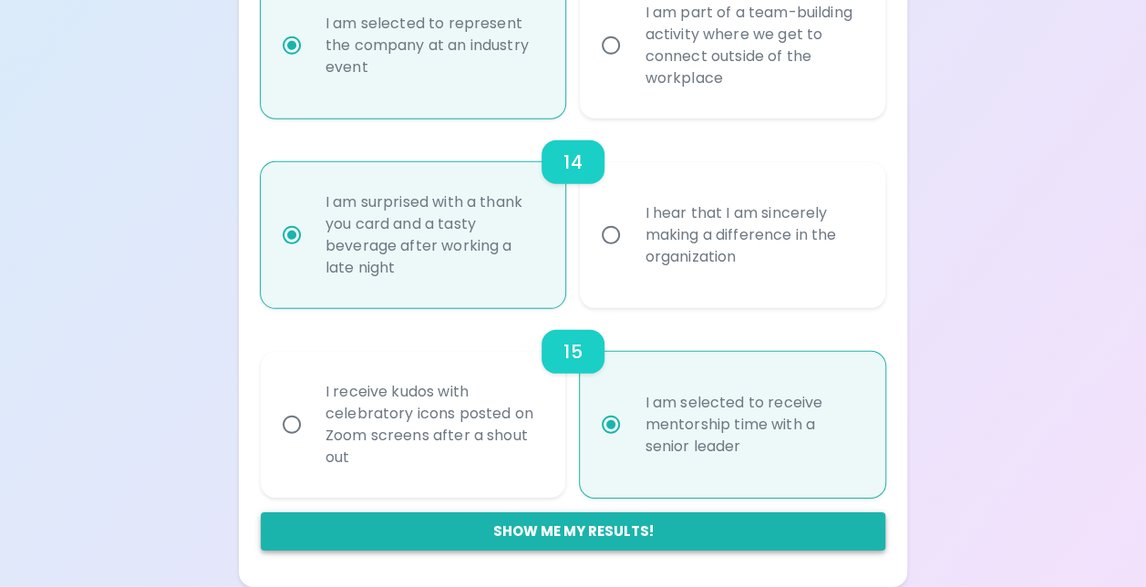
radio input "true"
click at [578, 528] on button "Show me my results!" at bounding box center [573, 531] width 624 height 38
radio input "false"
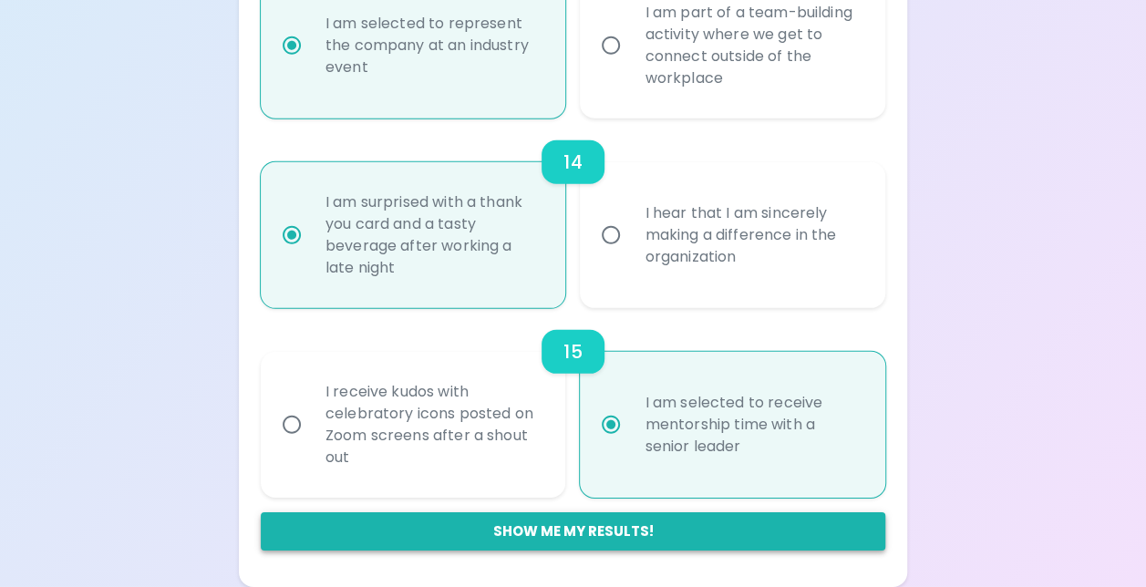
radio input "false"
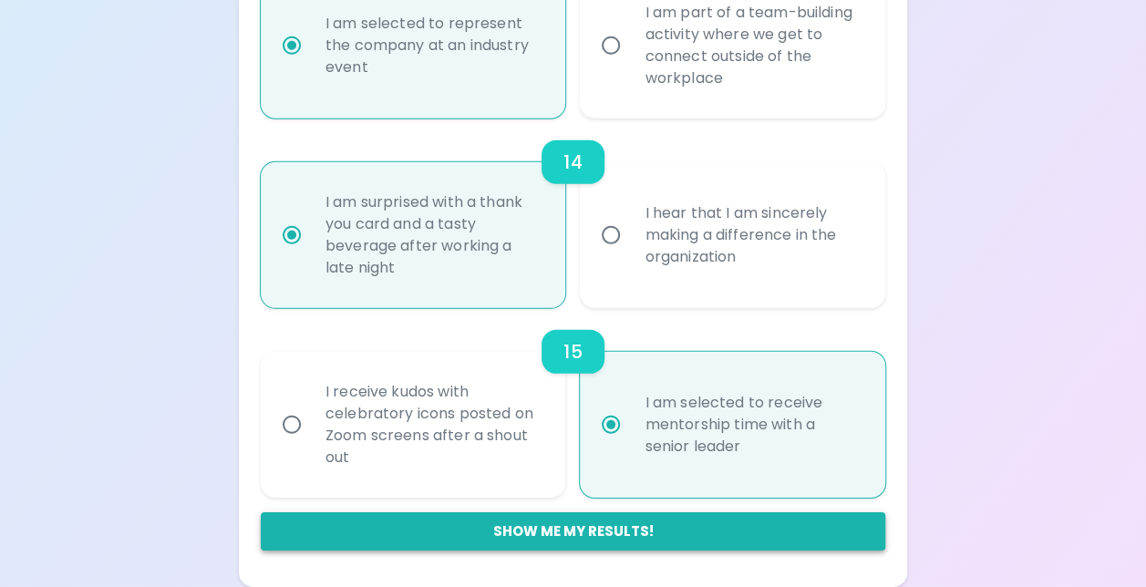
radio input "false"
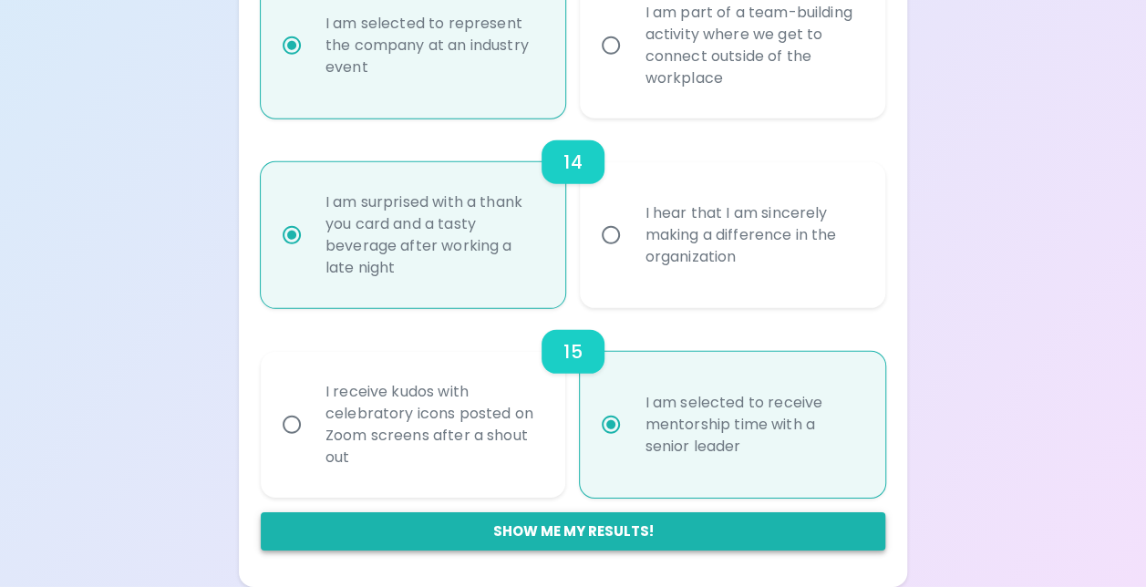
radio input "false"
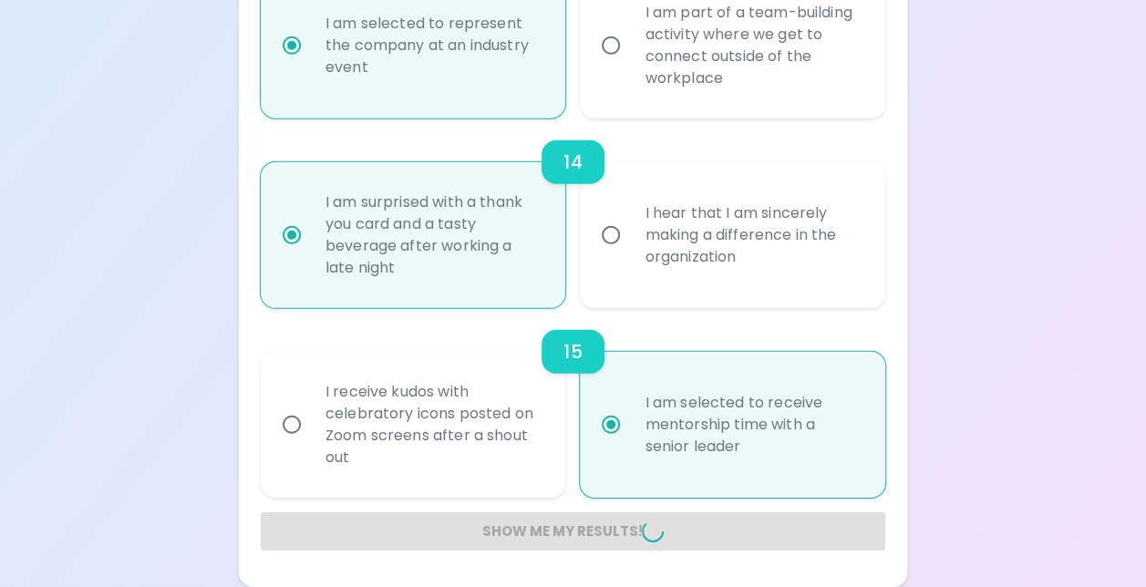
radio input "false"
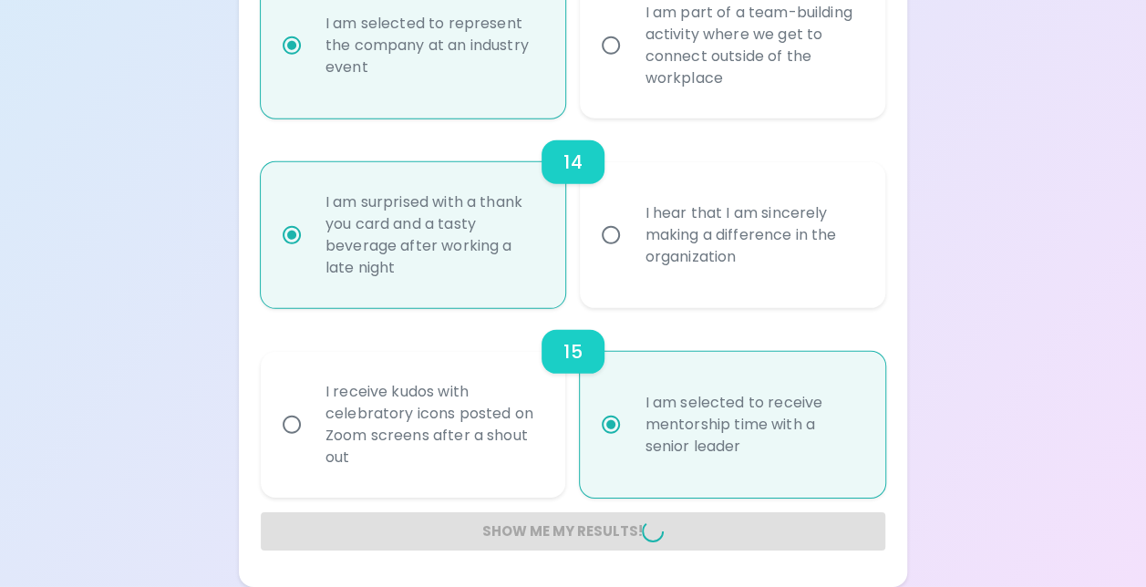
radio input "false"
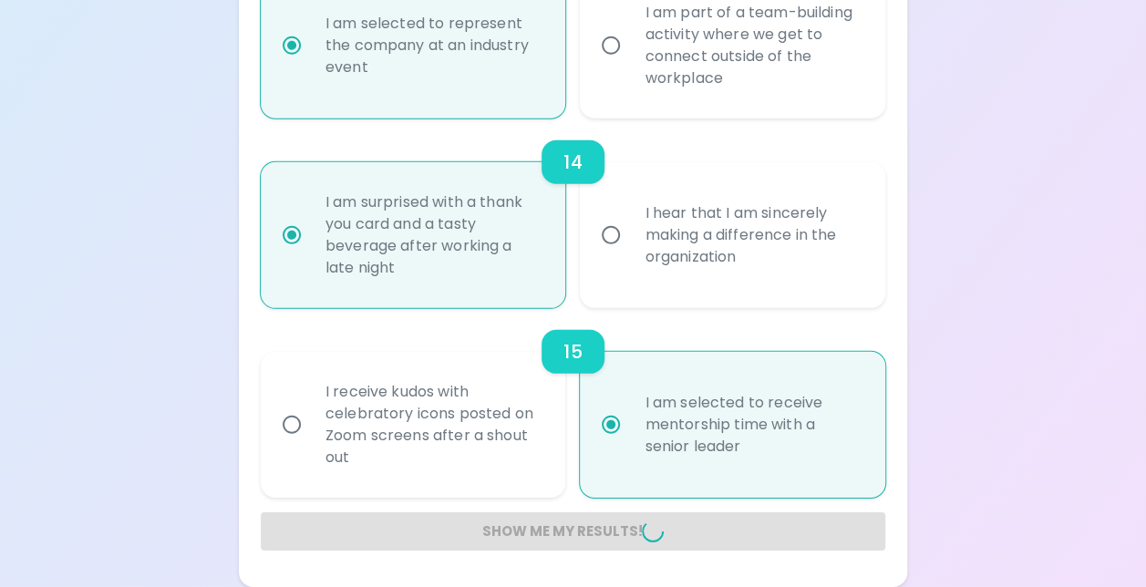
radio input "false"
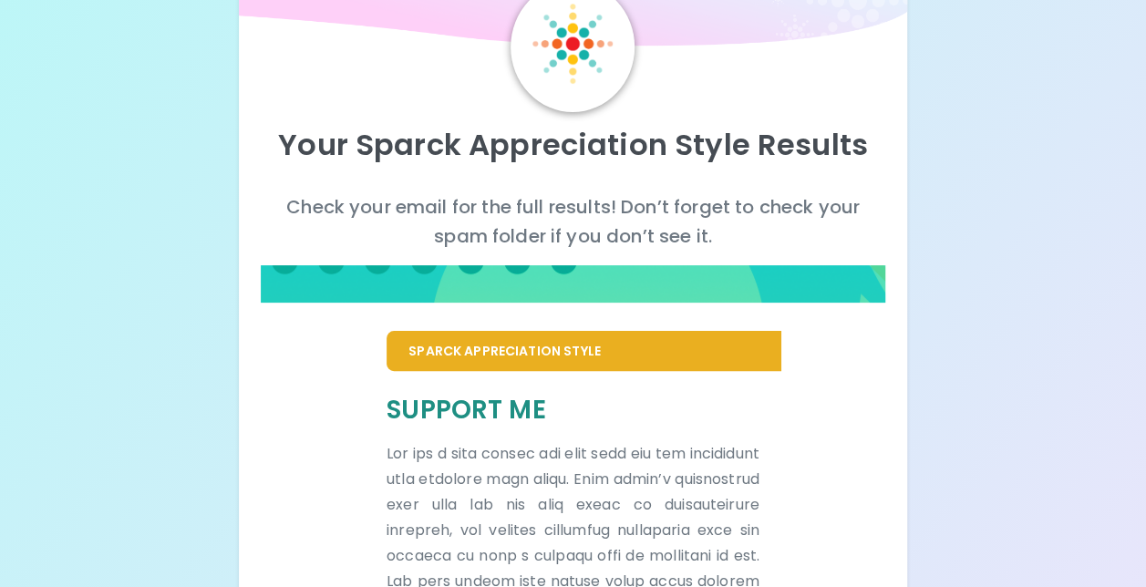
scroll to position [0, 0]
